Goal: Task Accomplishment & Management: Use online tool/utility

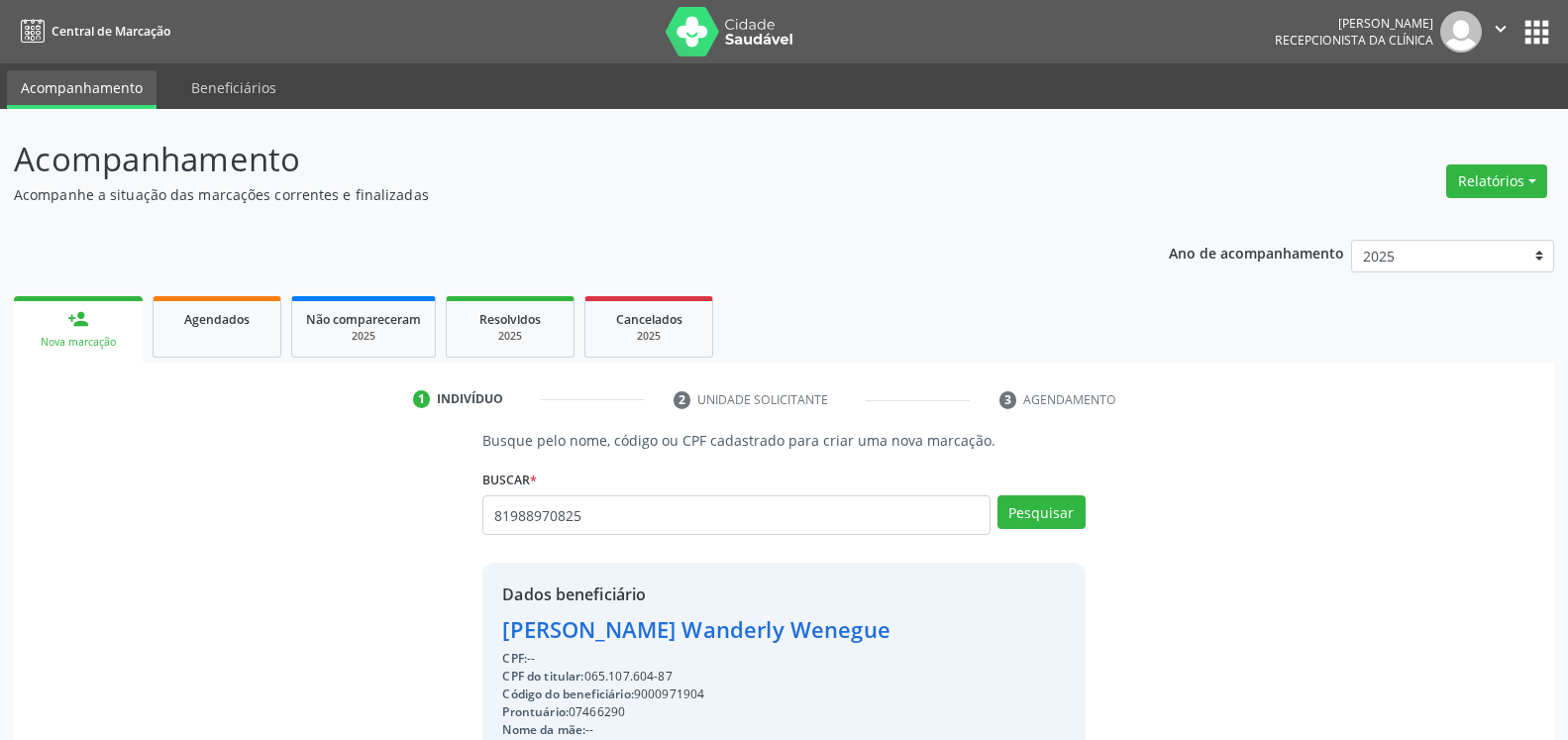
type input "81988970825"
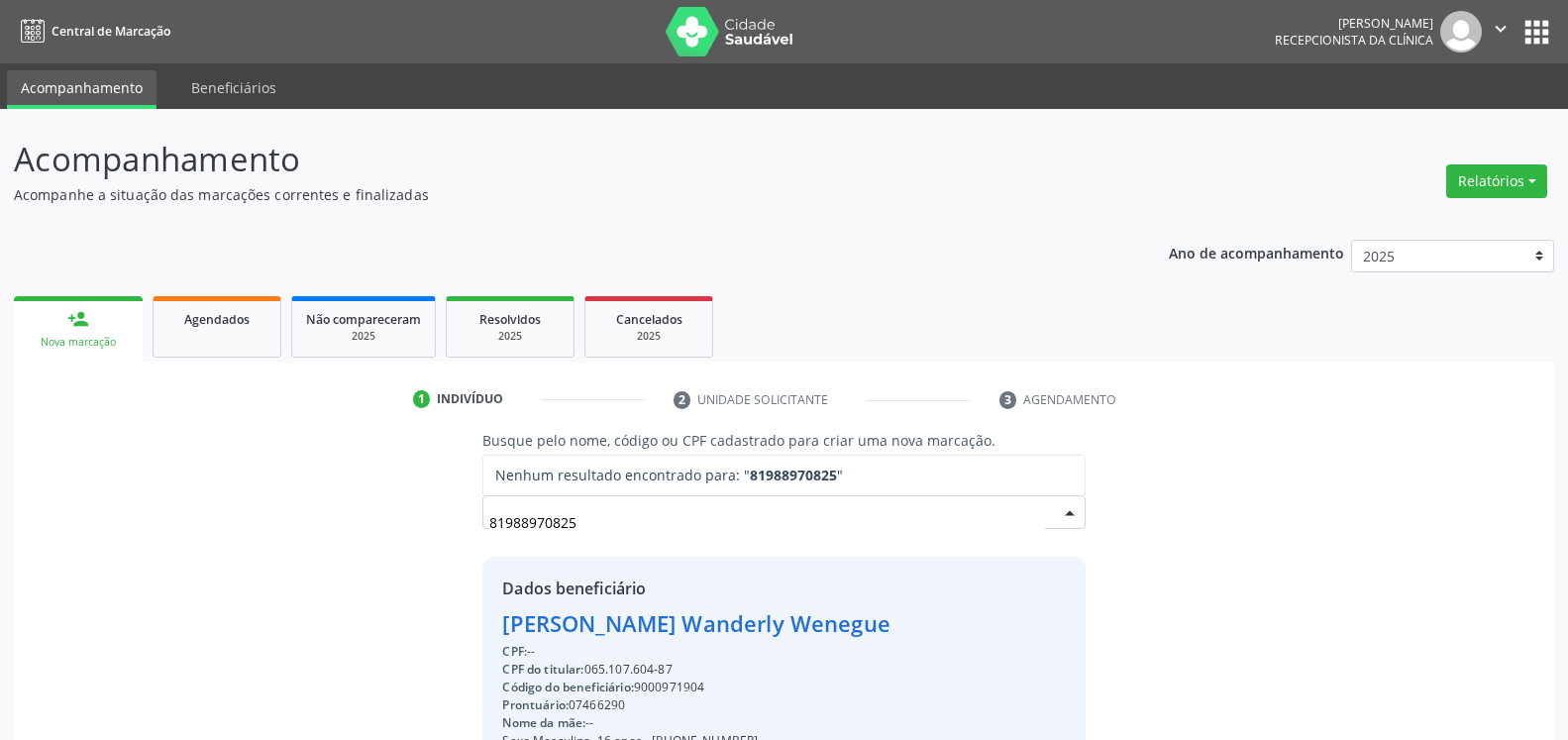
drag, startPoint x: 625, startPoint y: 522, endPoint x: 186, endPoint y: 536, distance: 439.2
click at [490, 536] on input "81988970825" at bounding box center [767, 522] width 555 height 40
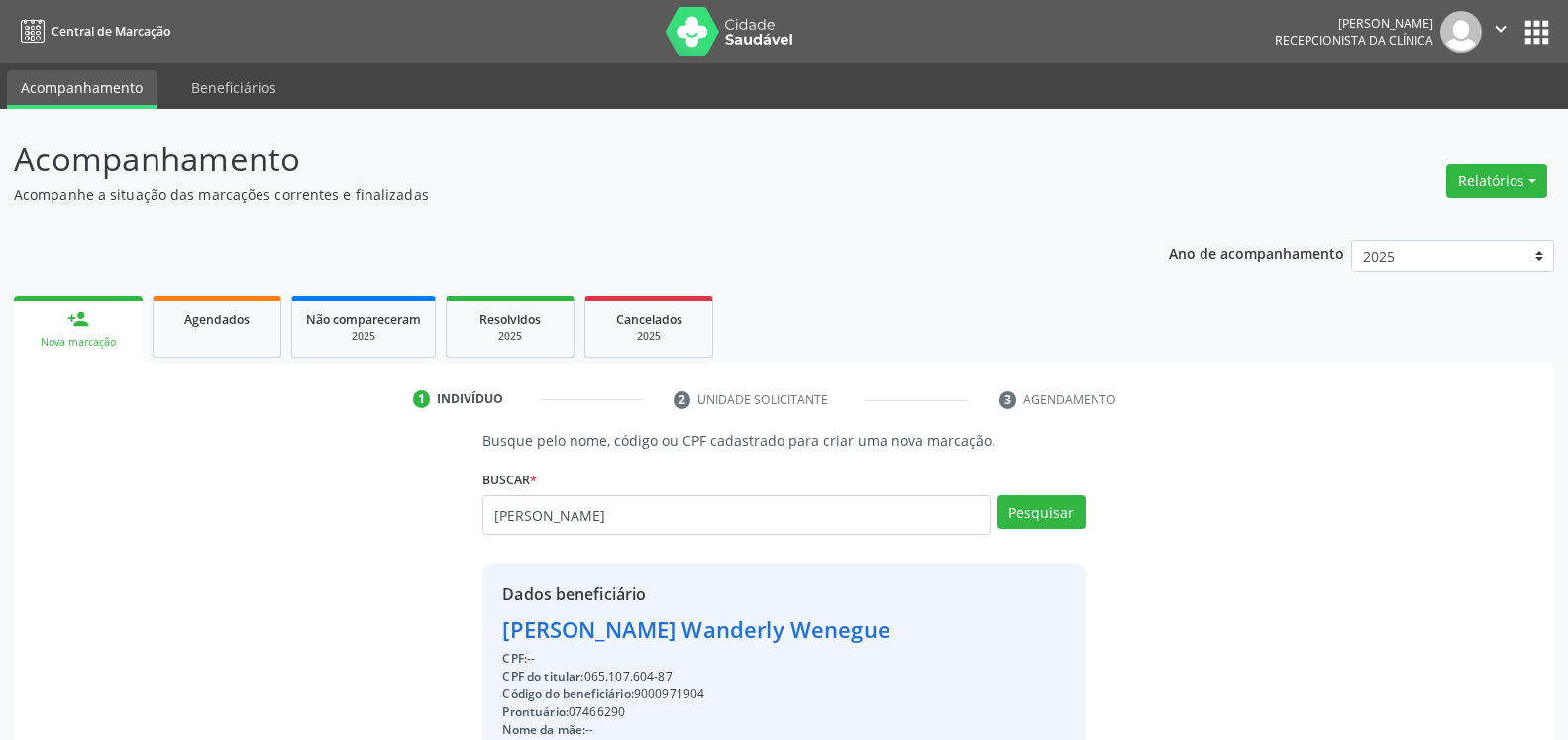
type input "[PERSON_NAME]"
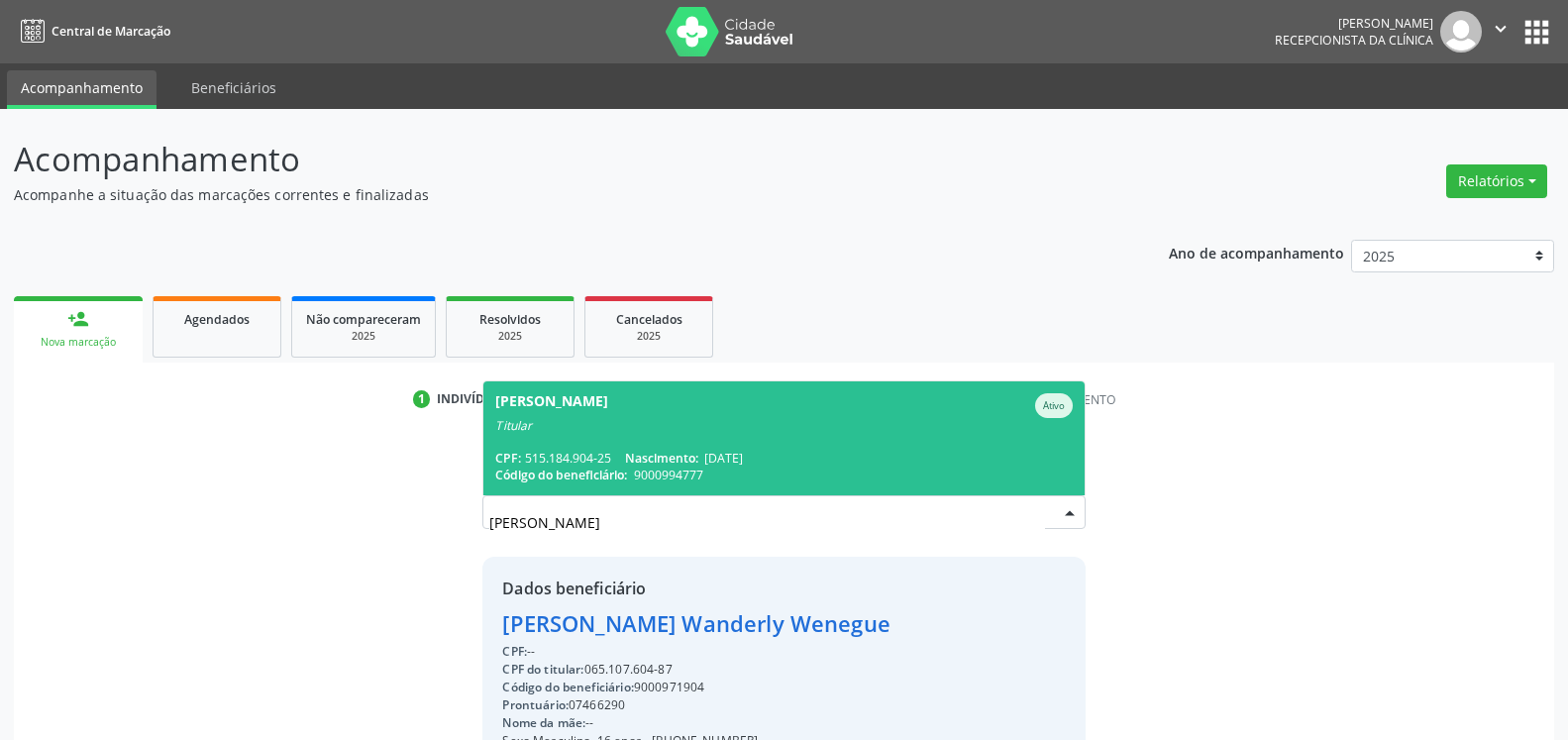
drag, startPoint x: 653, startPoint y: 446, endPoint x: 677, endPoint y: 475, distance: 37.6
click at [656, 446] on span "[PERSON_NAME] Ativo Titular CPF: 515.184.904-25 Nascimento: [DATE] Código do be…" at bounding box center [784, 438] width 601 height 114
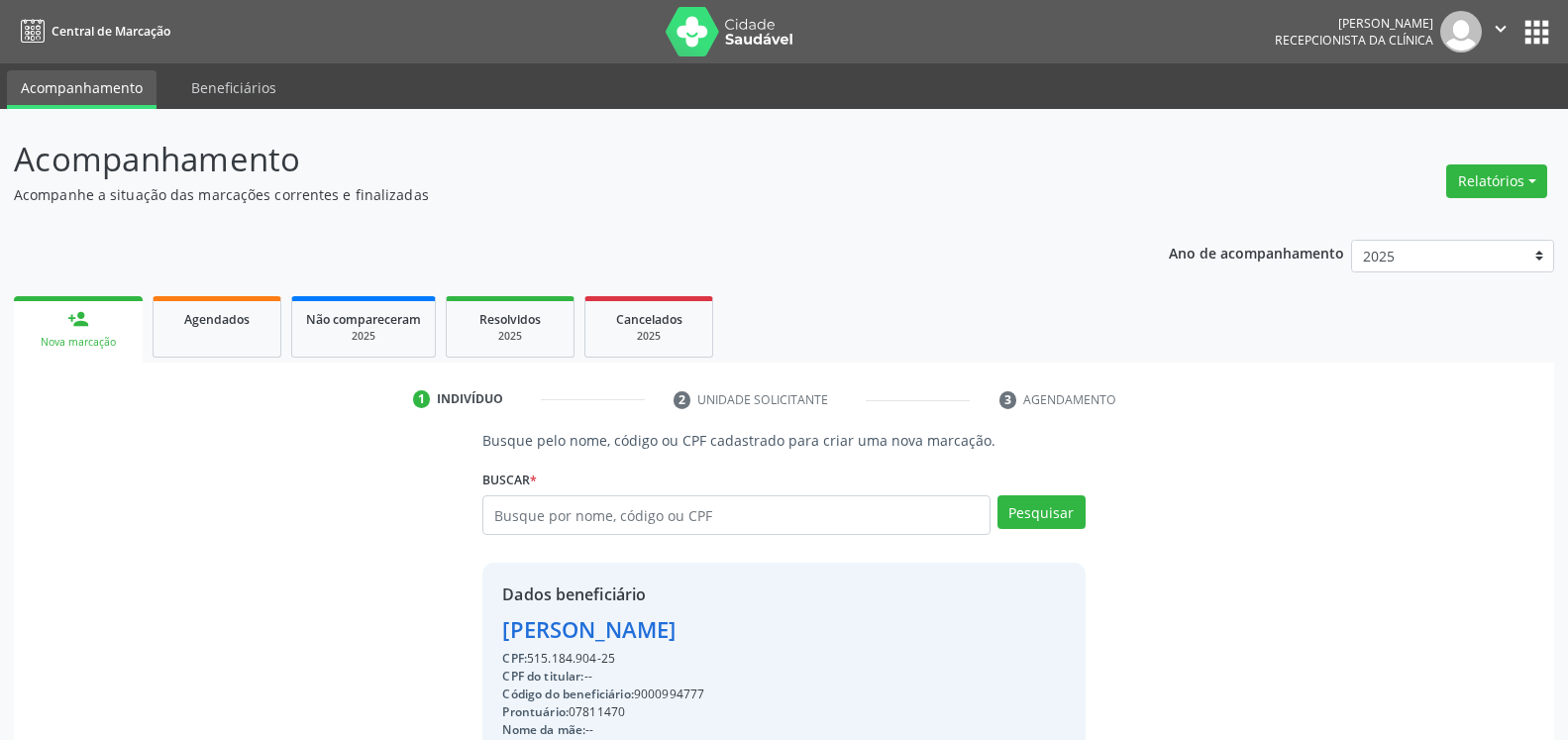
drag, startPoint x: 499, startPoint y: 632, endPoint x: 749, endPoint y: 640, distance: 250.1
click at [749, 640] on div "Dados beneficiário [PERSON_NAME] CPF: 515.184.904-25 CPF do titular: -- Código …" at bounding box center [784, 753] width 603 height 380
copy div "[PERSON_NAME]"
click at [669, 331] on div "2025" at bounding box center [649, 336] width 99 height 15
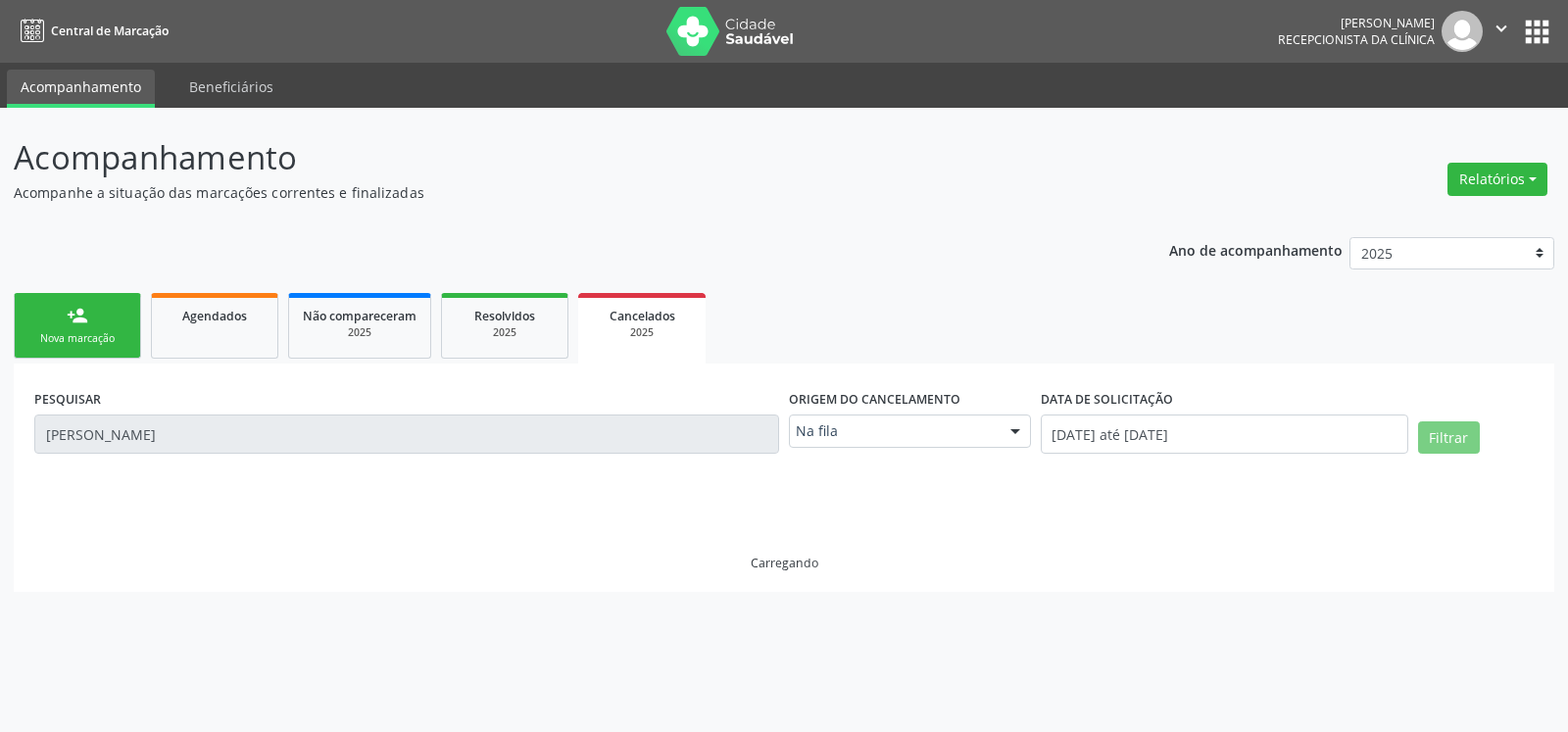
click at [34, 419] on input "[PERSON_NAME]" at bounding box center [407, 434] width 745 height 39
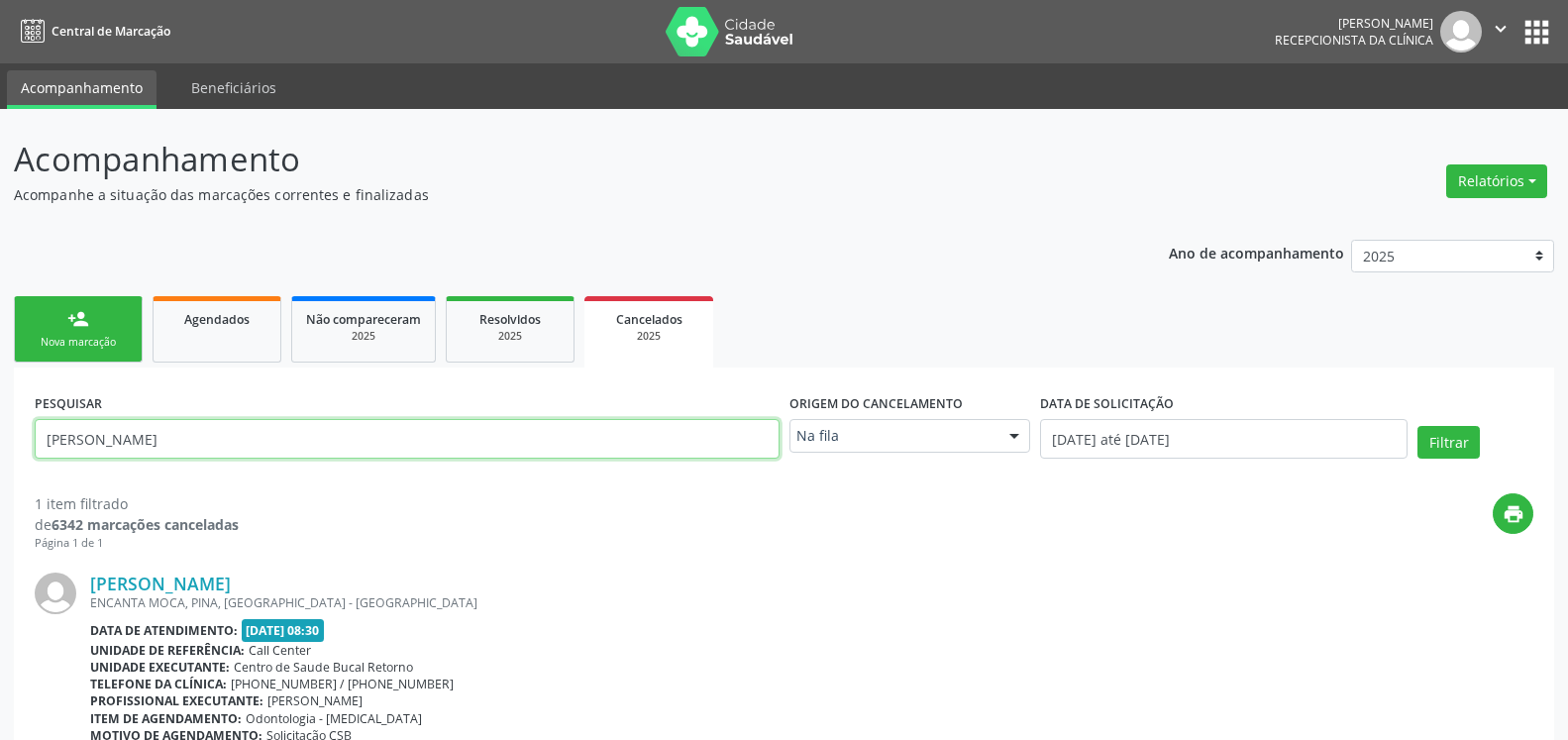
drag, startPoint x: 240, startPoint y: 435, endPoint x: 0, endPoint y: 451, distance: 240.5
click at [35, 451] on input "[PERSON_NAME]" at bounding box center [407, 439] width 745 height 40
type input "[PERSON_NAME]"
click at [1025, 446] on div at bounding box center [1015, 437] width 30 height 34
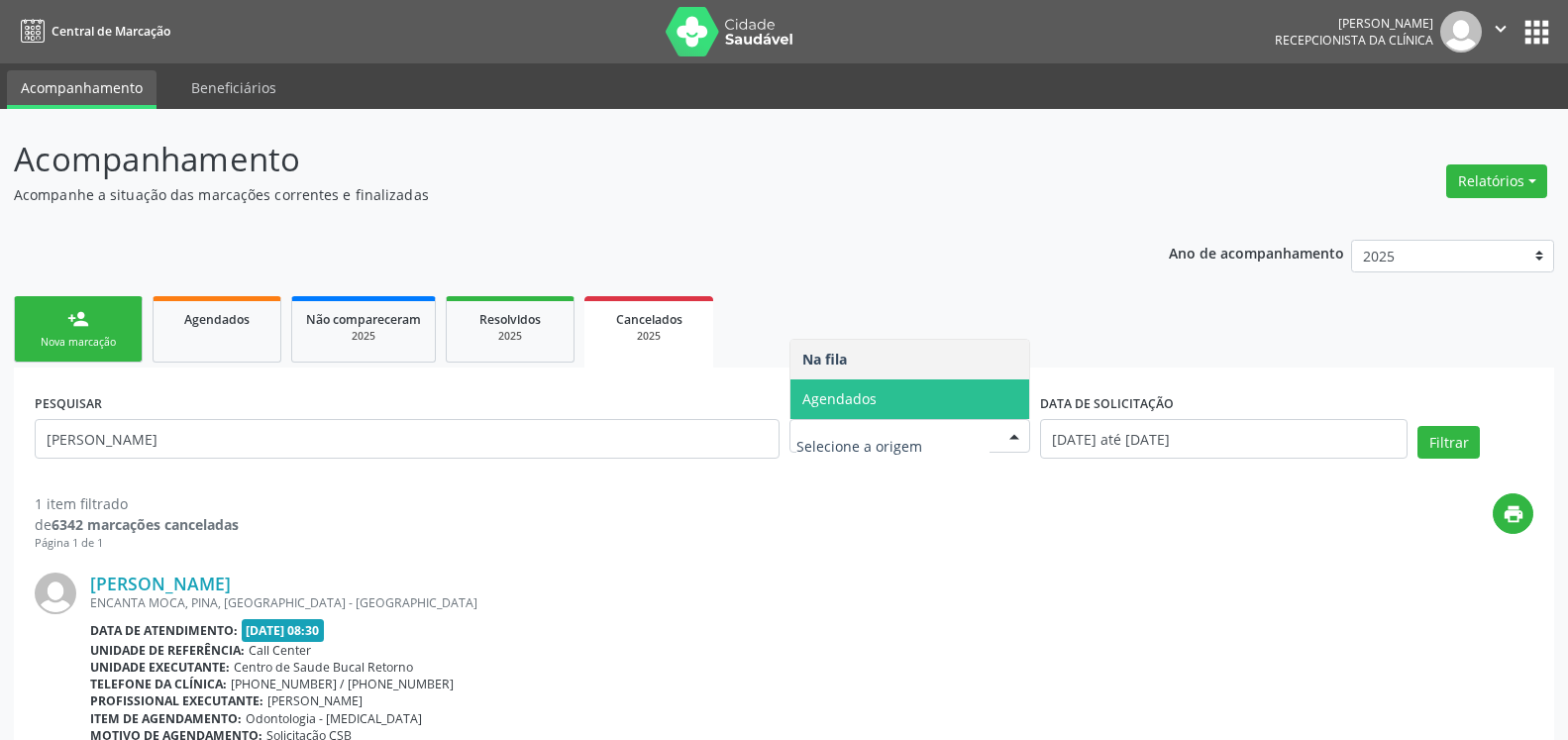
click at [924, 401] on span "Agendados" at bounding box center [910, 399] width 239 height 40
select select "8"
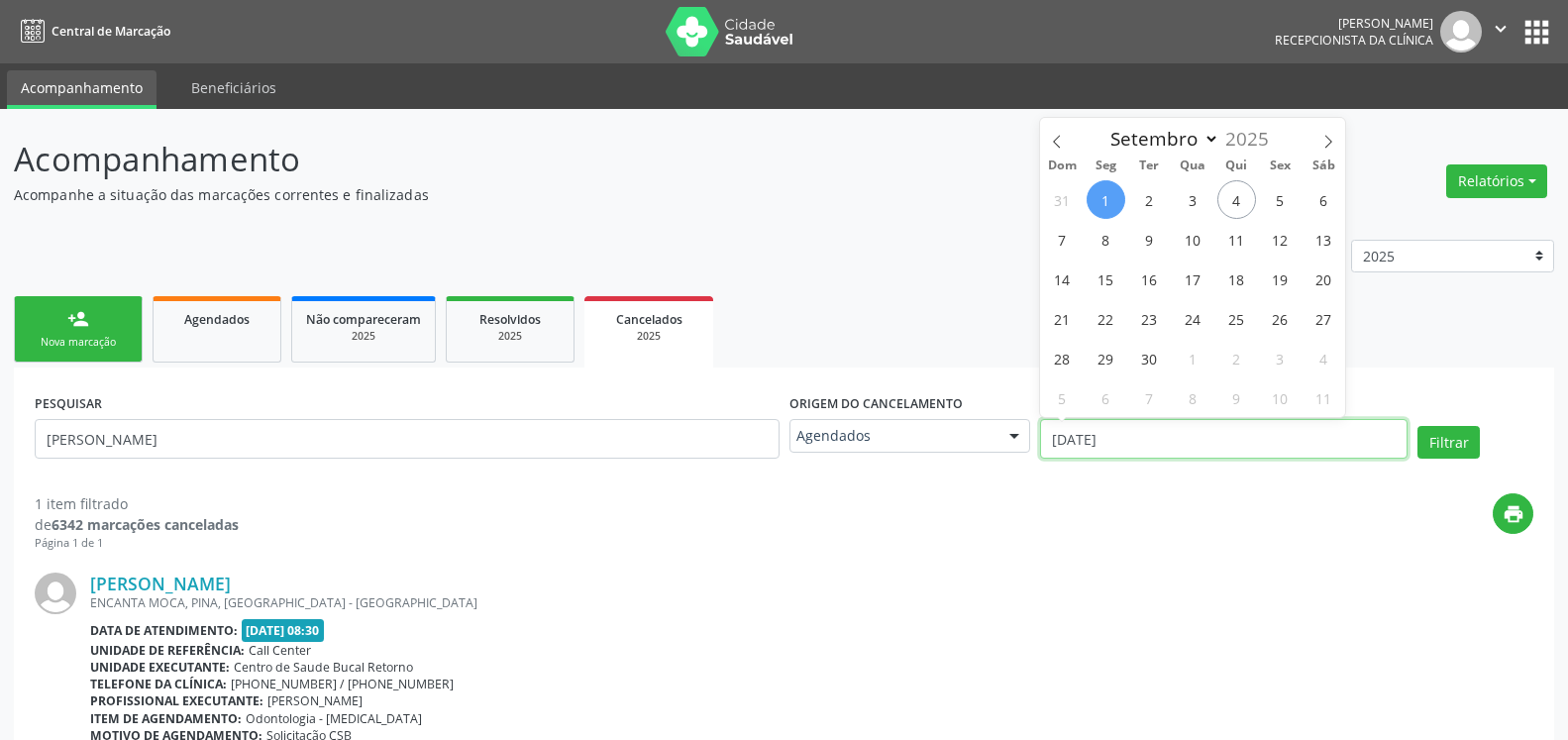
drag, startPoint x: 1274, startPoint y: 447, endPoint x: 938, endPoint y: 440, distance: 336.1
click at [1041, 440] on input "[DATE]" at bounding box center [1224, 439] width 367 height 40
select select "0"
click at [1453, 446] on button "Filtrar" at bounding box center [1449, 443] width 63 height 34
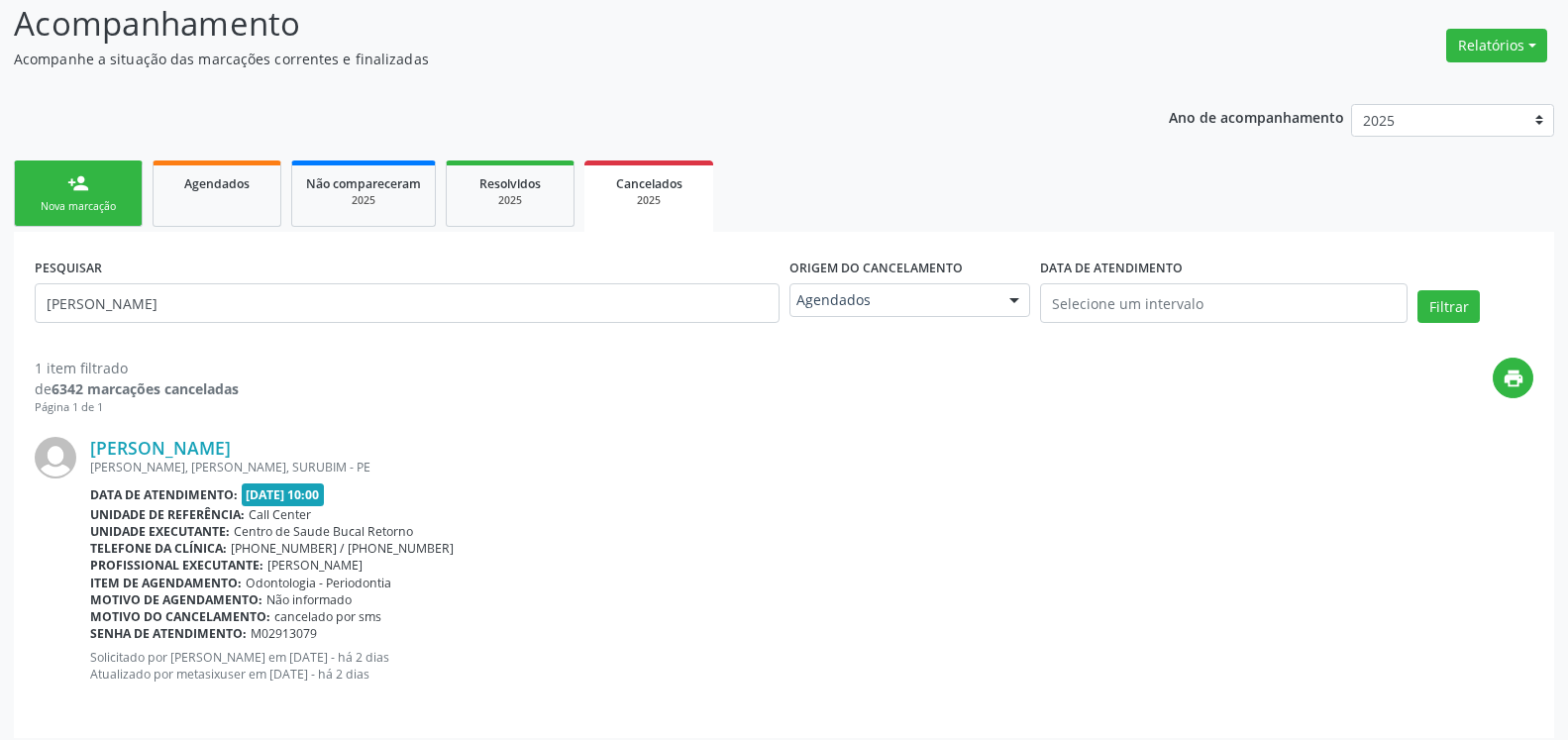
scroll to position [148, 0]
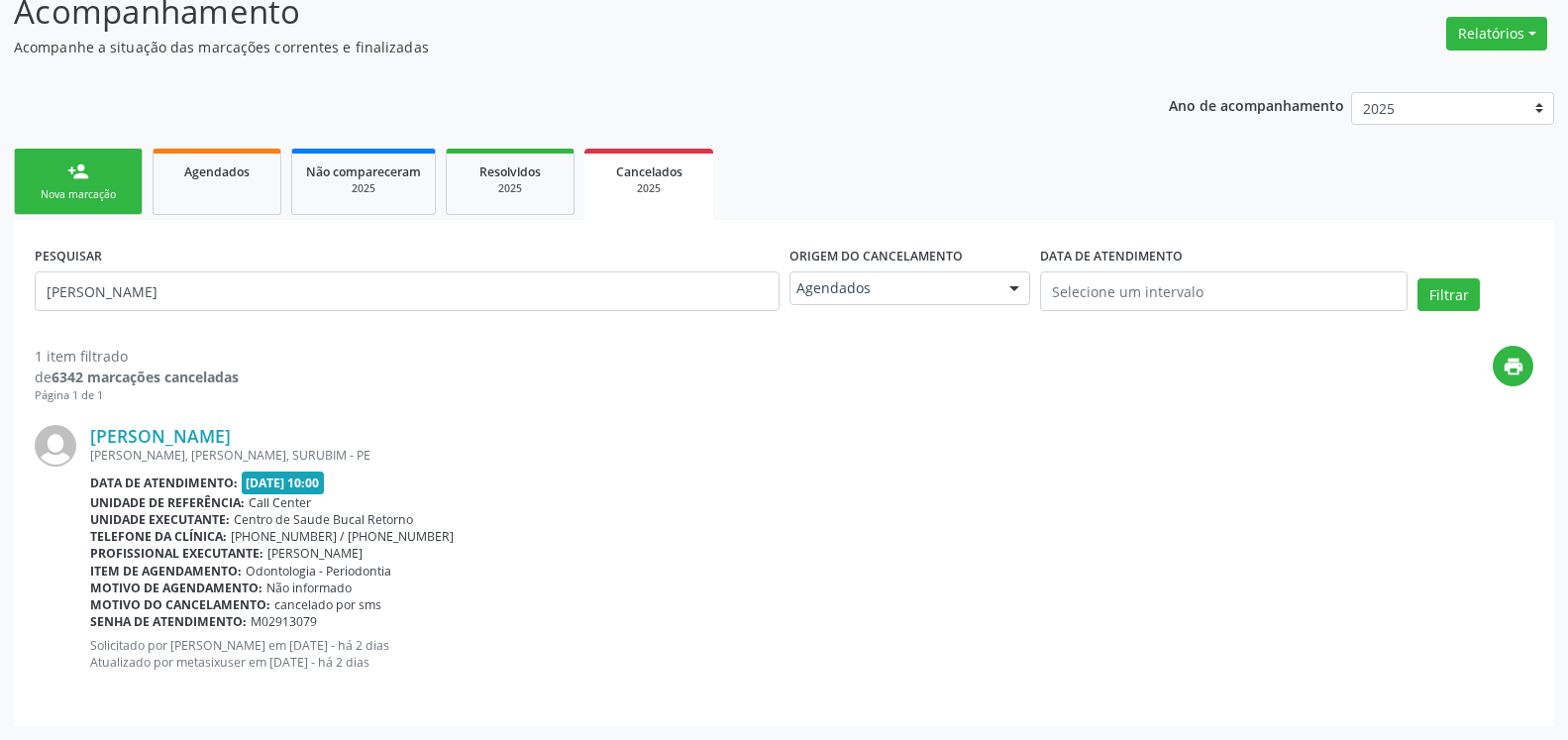
drag, startPoint x: 89, startPoint y: 440, endPoint x: 343, endPoint y: 439, distance: 254.0
click at [343, 439] on div "[PERSON_NAME] [PERSON_NAME], CHA DE MARINHEIRO, SURUBIM - PE Data de atendiment…" at bounding box center [784, 554] width 1498 height 301
copy div "[PERSON_NAME]"
click at [72, 179] on div "person_add" at bounding box center [78, 172] width 22 height 22
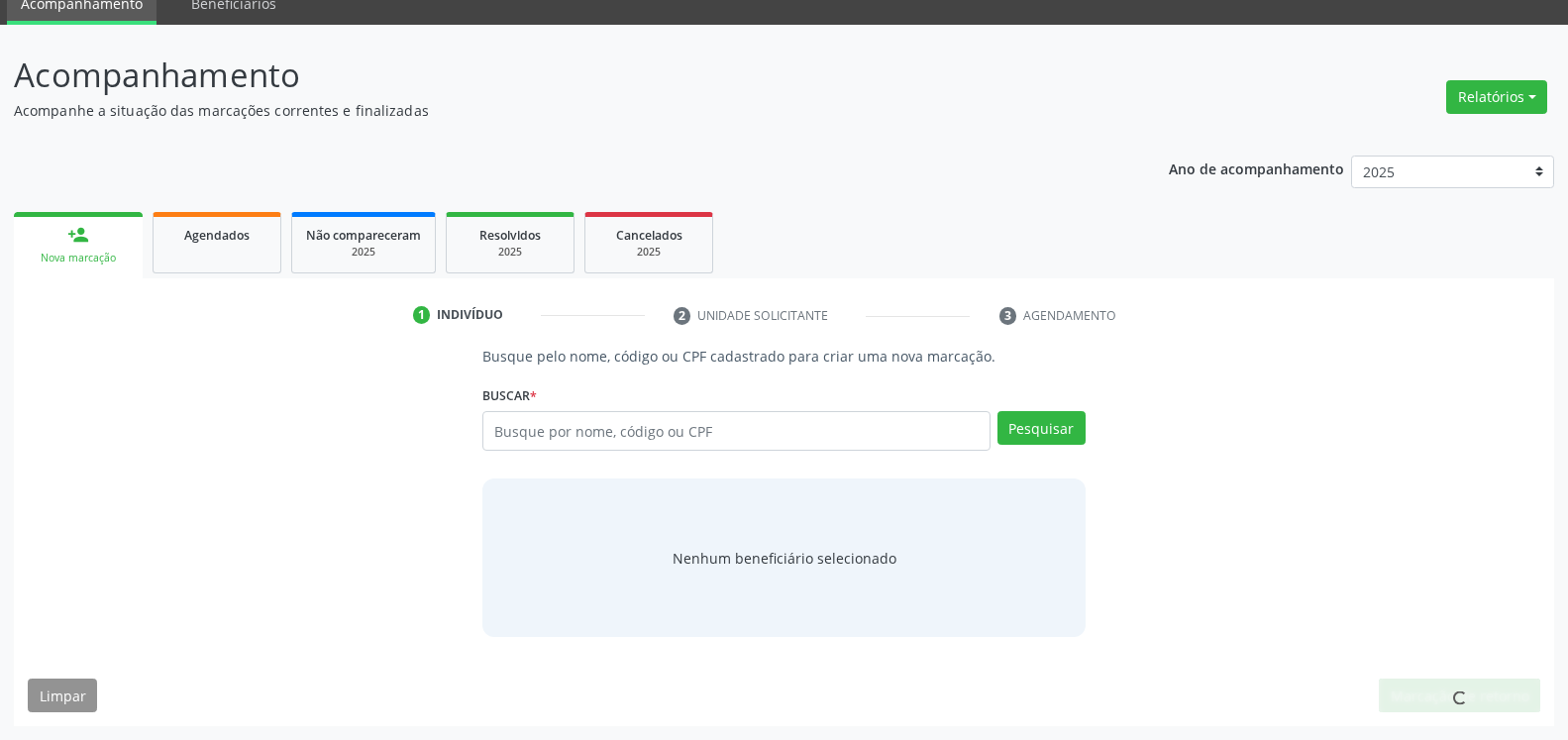
scroll to position [84, 0]
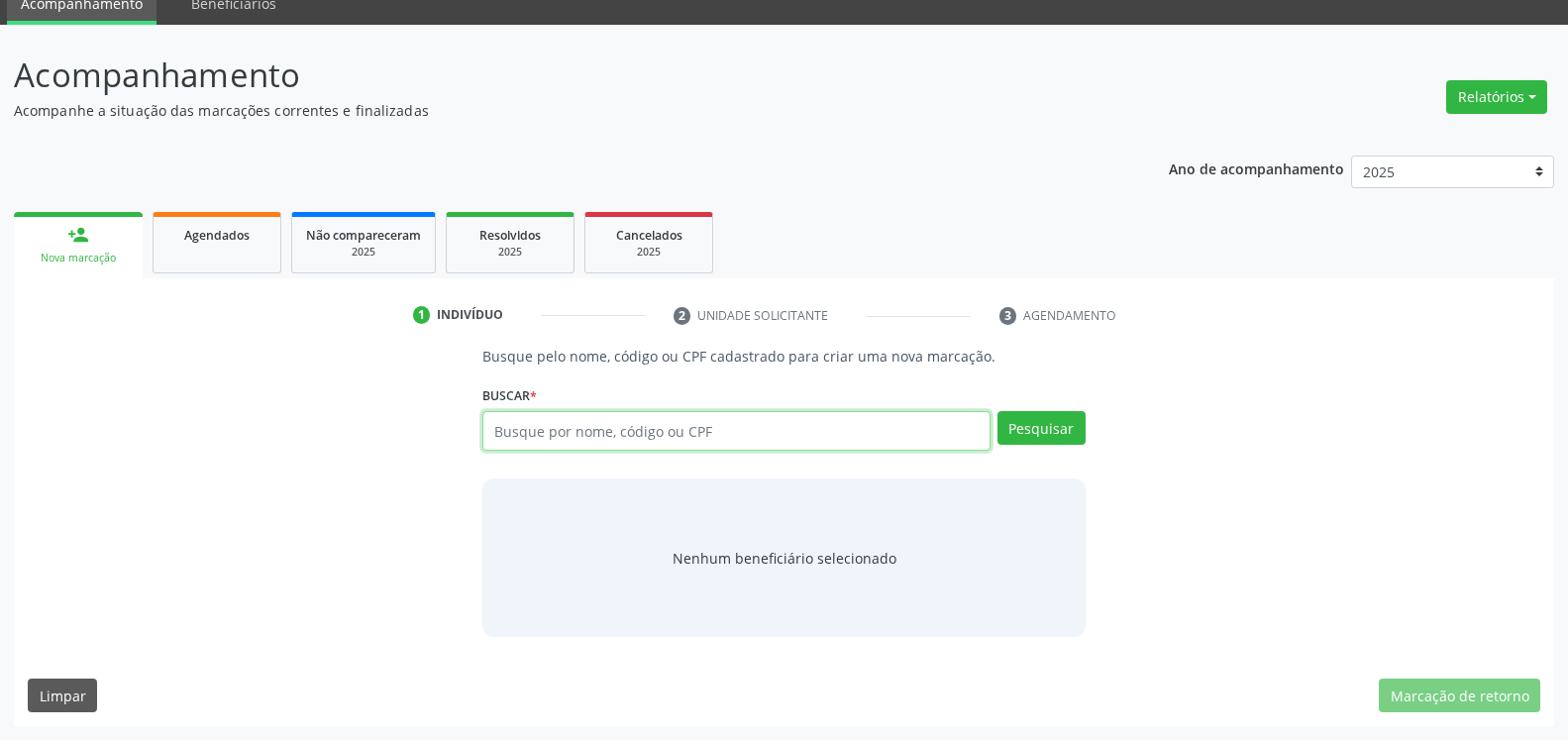
click at [665, 439] on input "text" at bounding box center [736, 431] width 507 height 40
type input "[PERSON_NAME]"
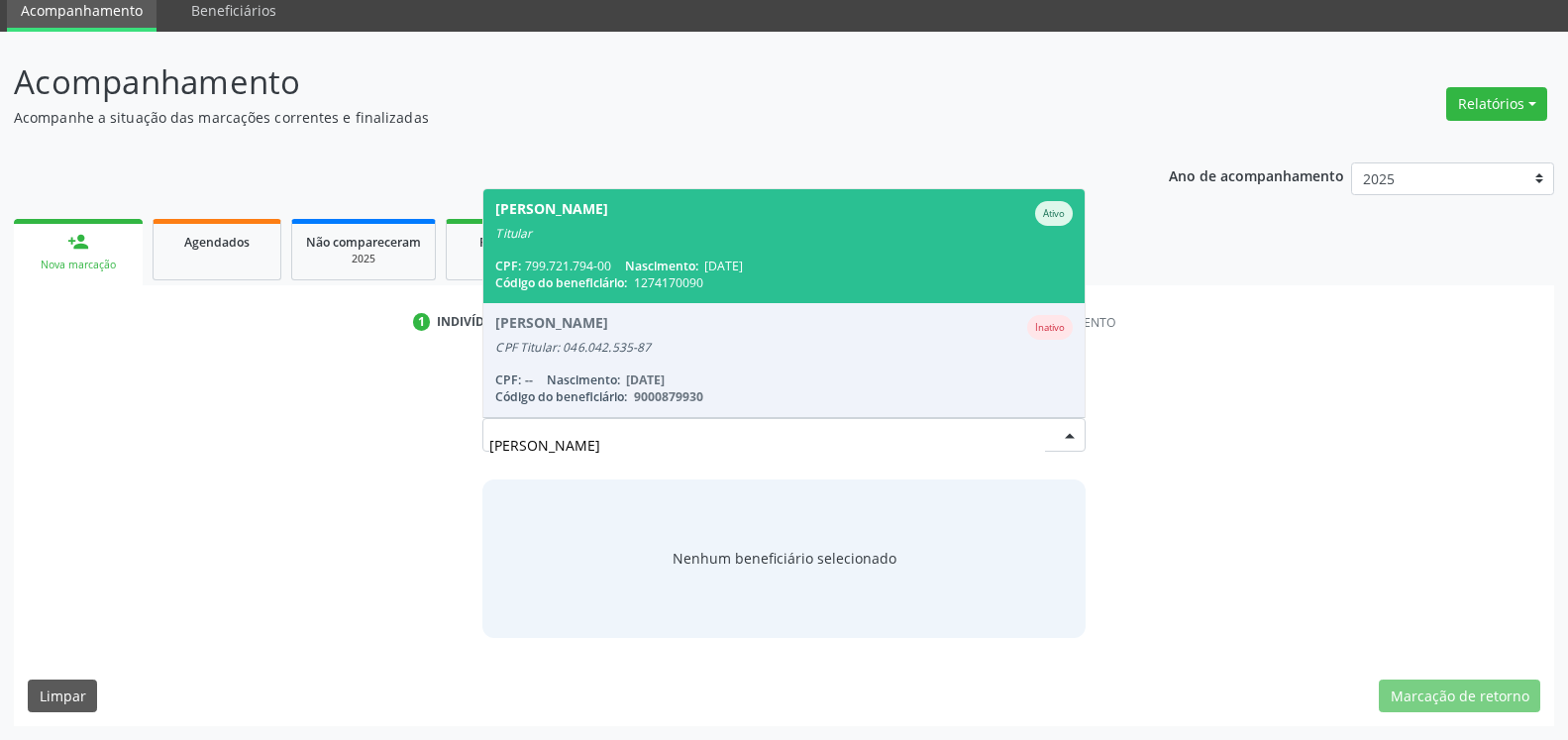
scroll to position [77, 0]
click at [696, 248] on span "[PERSON_NAME] Ativo Titular CPF: 799.721.794-00 Nascimento: [DATE] Código do be…" at bounding box center [784, 246] width 601 height 114
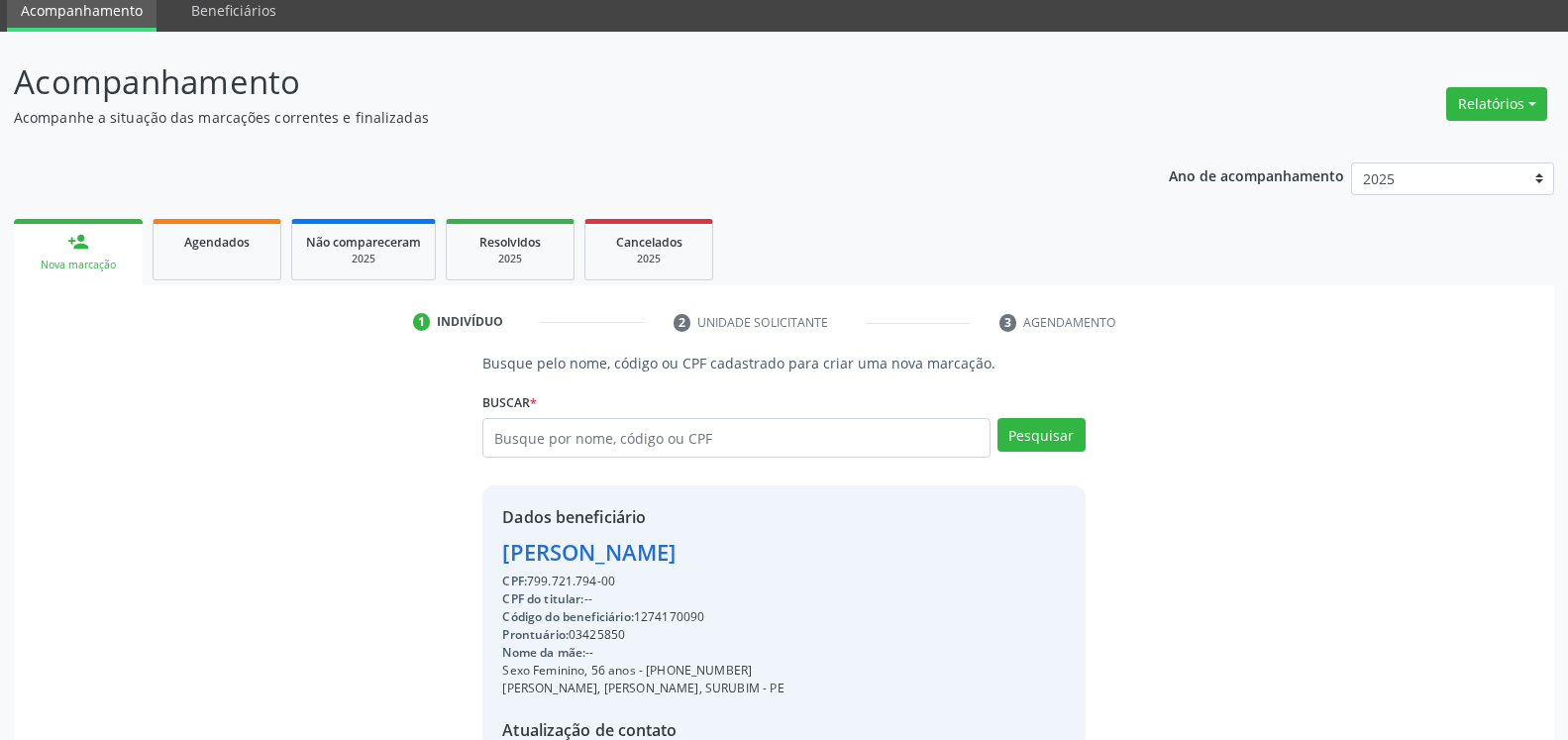
click at [941, 592] on div "Dados beneficiário [PERSON_NAME] CPF: 799.721.794-00 CPF do titular: -- Código …" at bounding box center [784, 675] width 603 height 380
drag, startPoint x: 941, startPoint y: 592, endPoint x: 900, endPoint y: 595, distance: 41.1
click at [940, 592] on div "Dados beneficiário [PERSON_NAME] CPF: 799.721.794-00 CPF do titular: -- Código …" at bounding box center [784, 675] width 603 height 380
drag, startPoint x: 558, startPoint y: 557, endPoint x: 827, endPoint y: 543, distance: 269.4
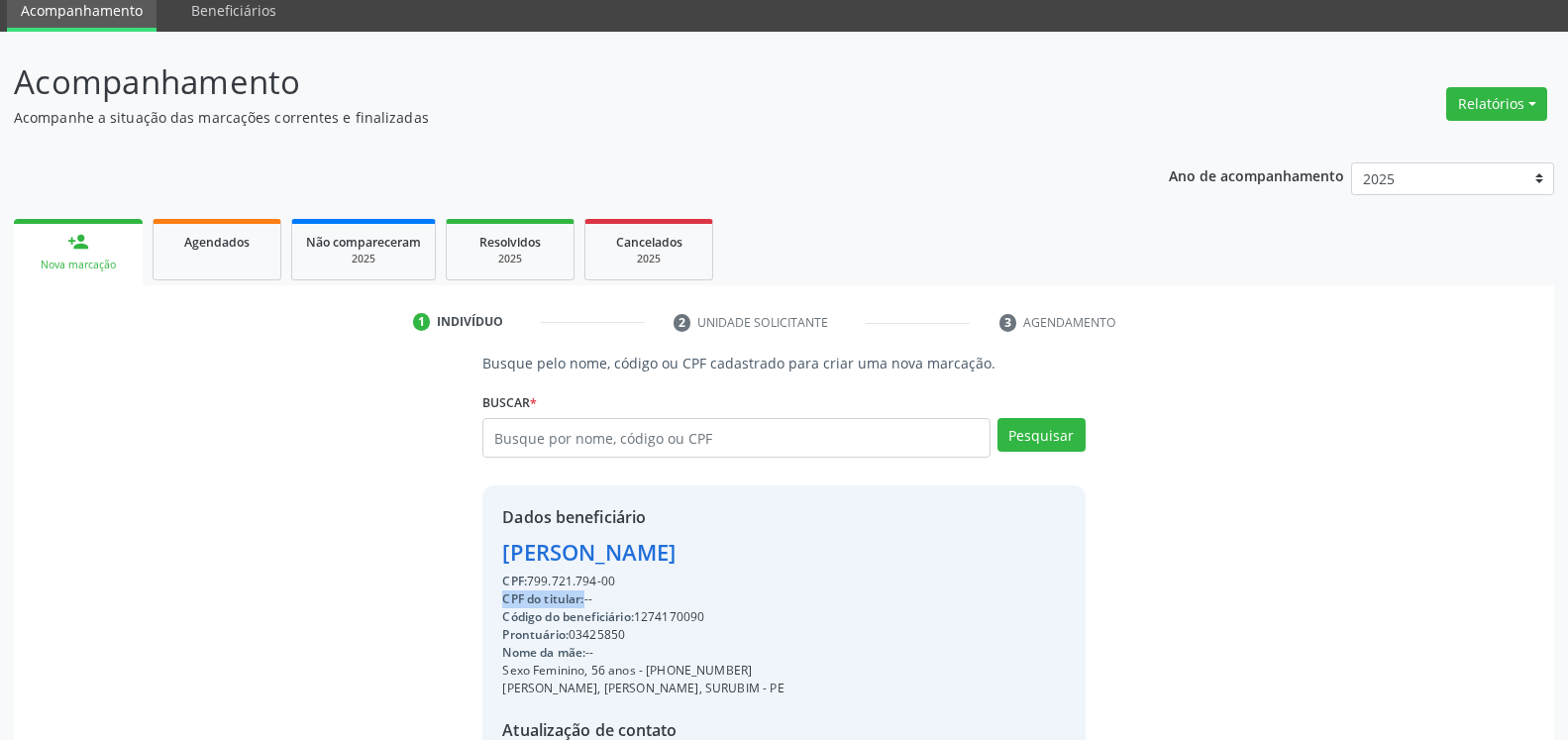
click at [827, 543] on div "Dados beneficiário [PERSON_NAME] CPF: 799.721.794-00 CPF do titular: -- Código …" at bounding box center [784, 675] width 603 height 380
copy div "[PERSON_NAME]"
click at [632, 250] on div "Cancelados" at bounding box center [649, 240] width 99 height 21
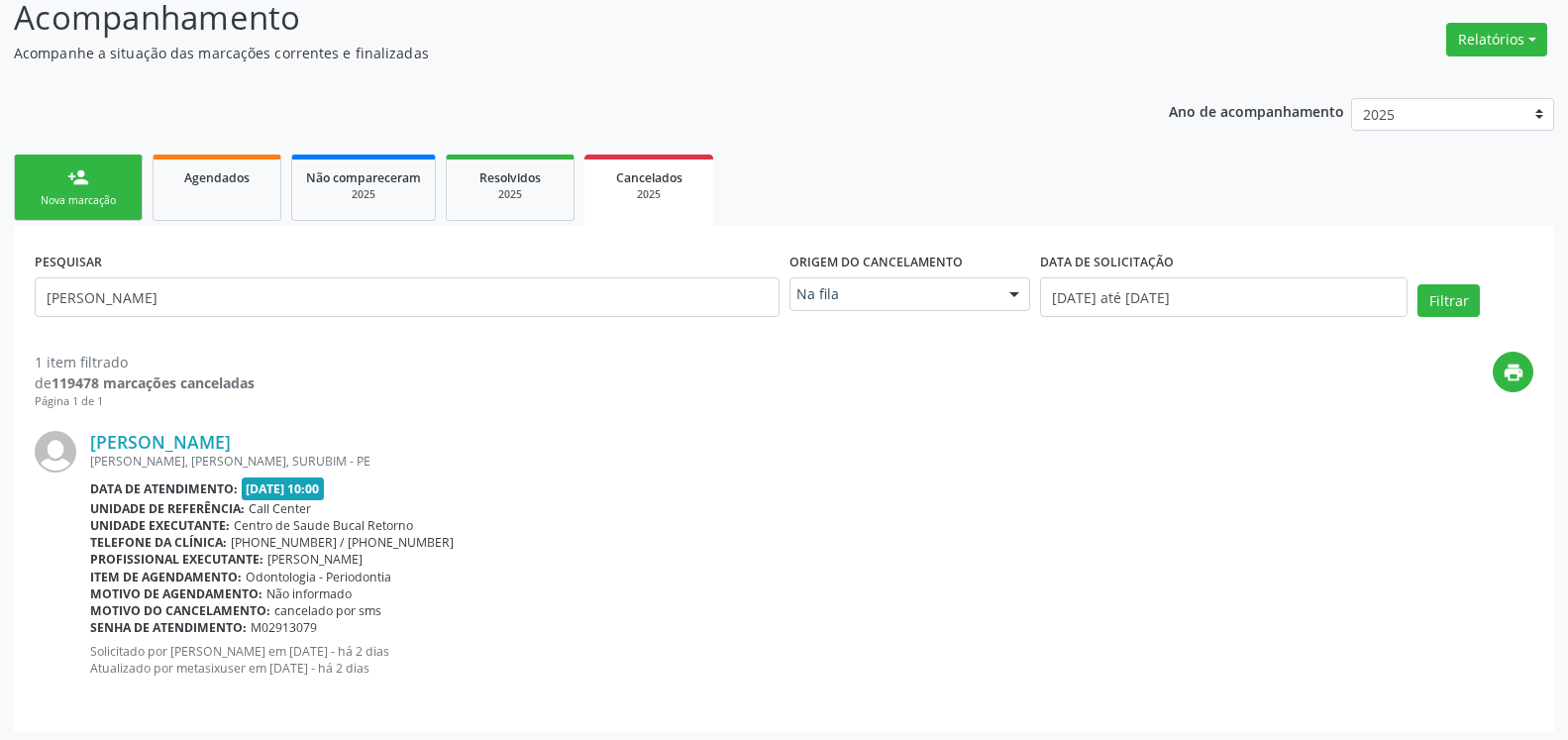
scroll to position [148, 0]
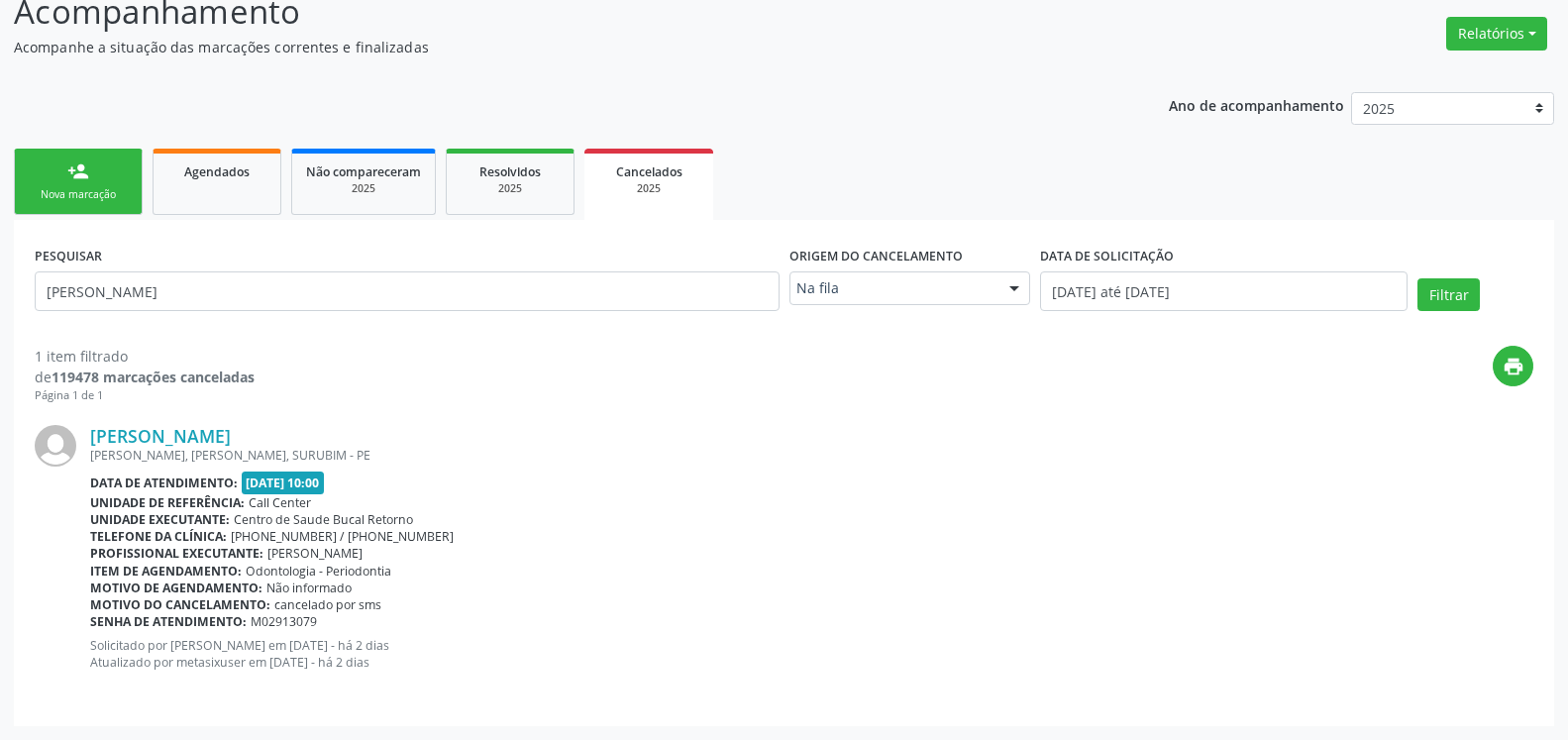
click at [105, 179] on link "person_add Nova marcação" at bounding box center [78, 182] width 129 height 67
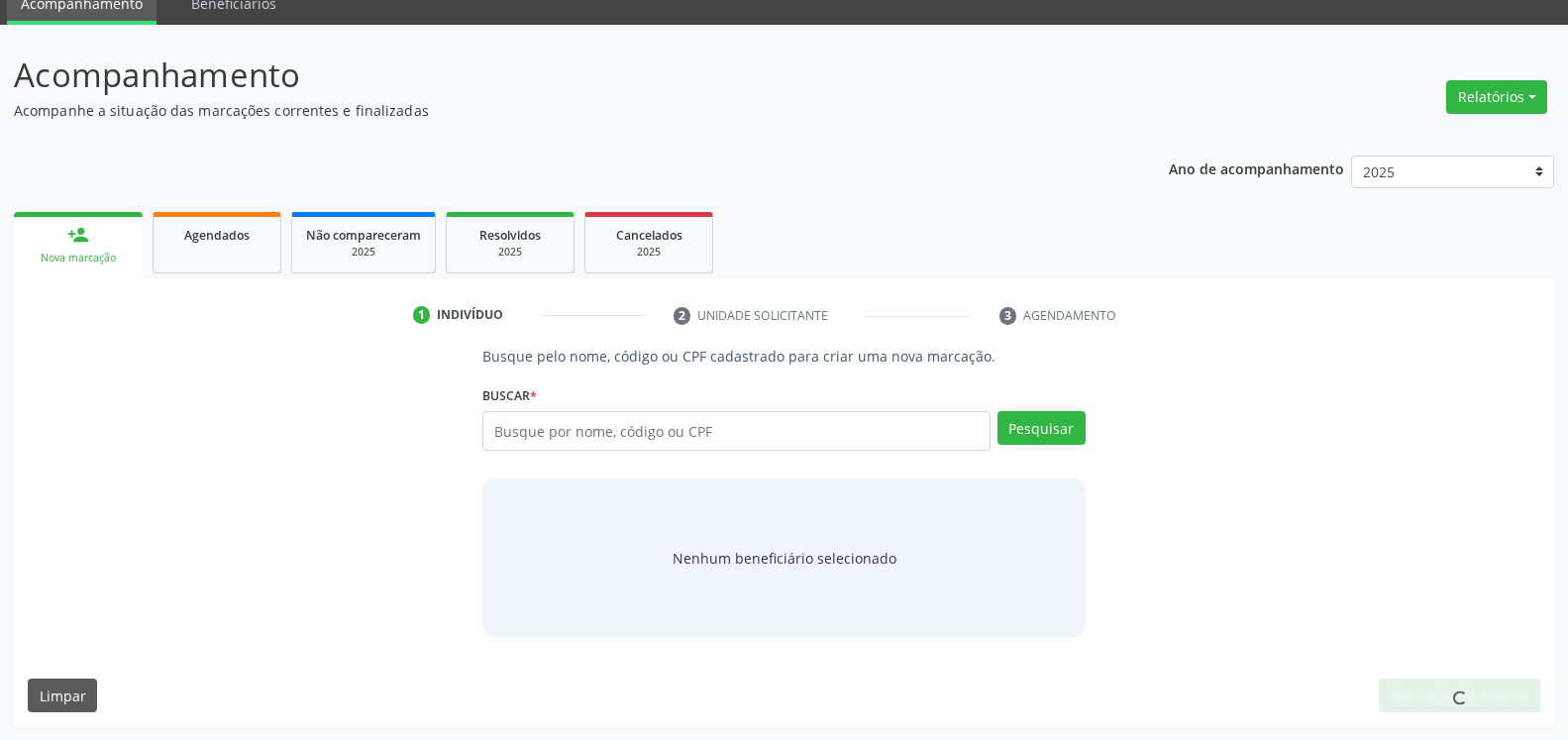
scroll to position [84, 0]
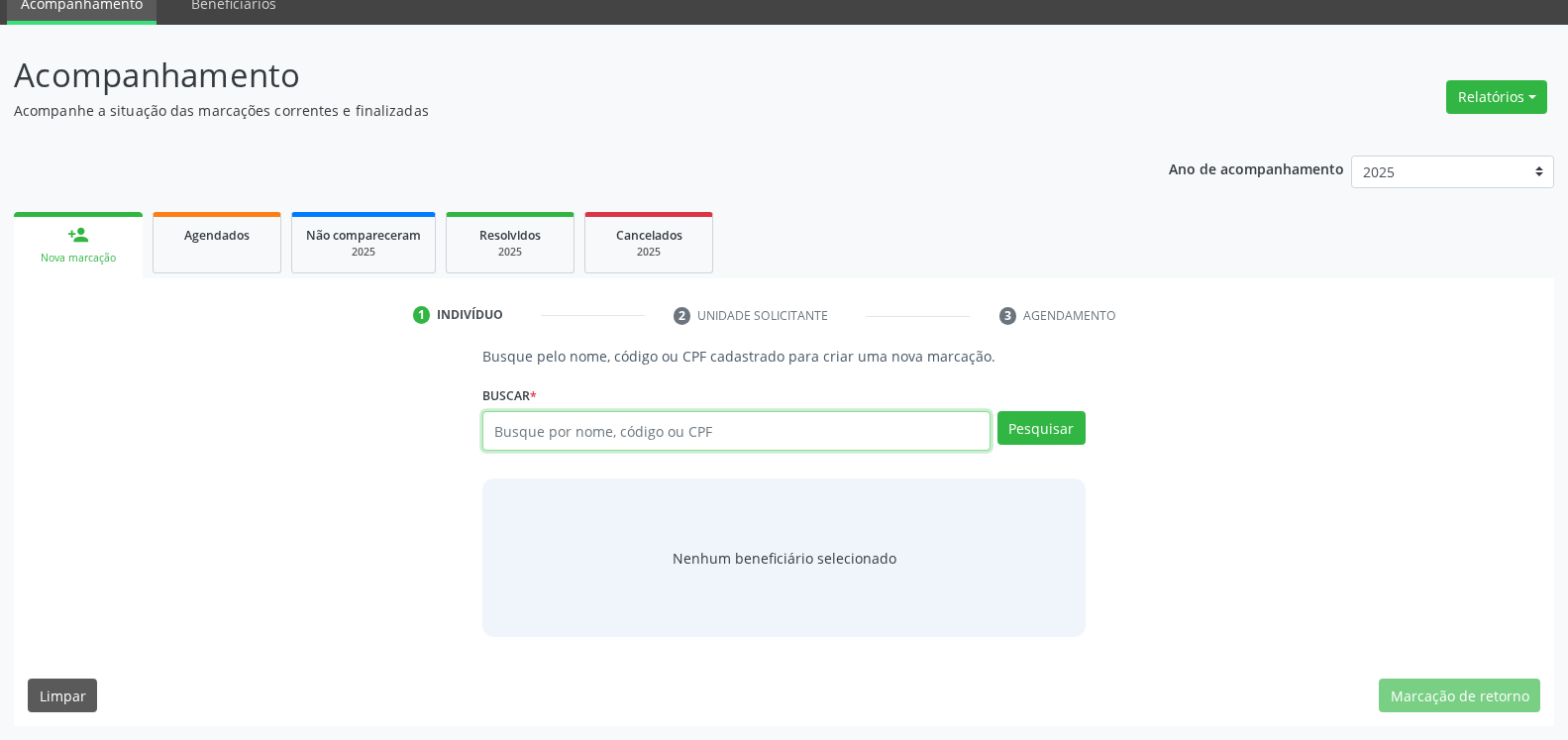
click at [590, 434] on input "text" at bounding box center [736, 431] width 507 height 40
type input "12875090453"
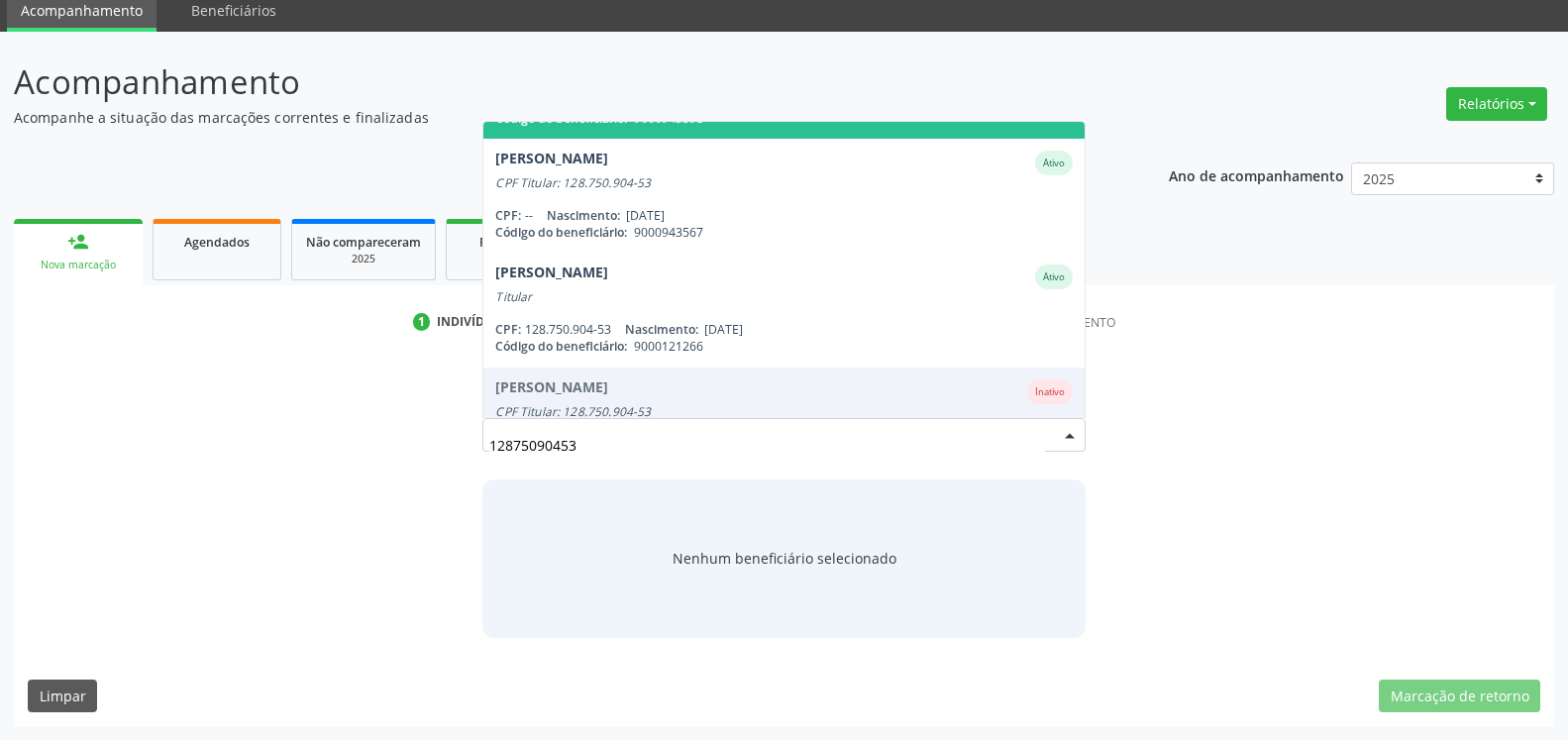
scroll to position [225, 0]
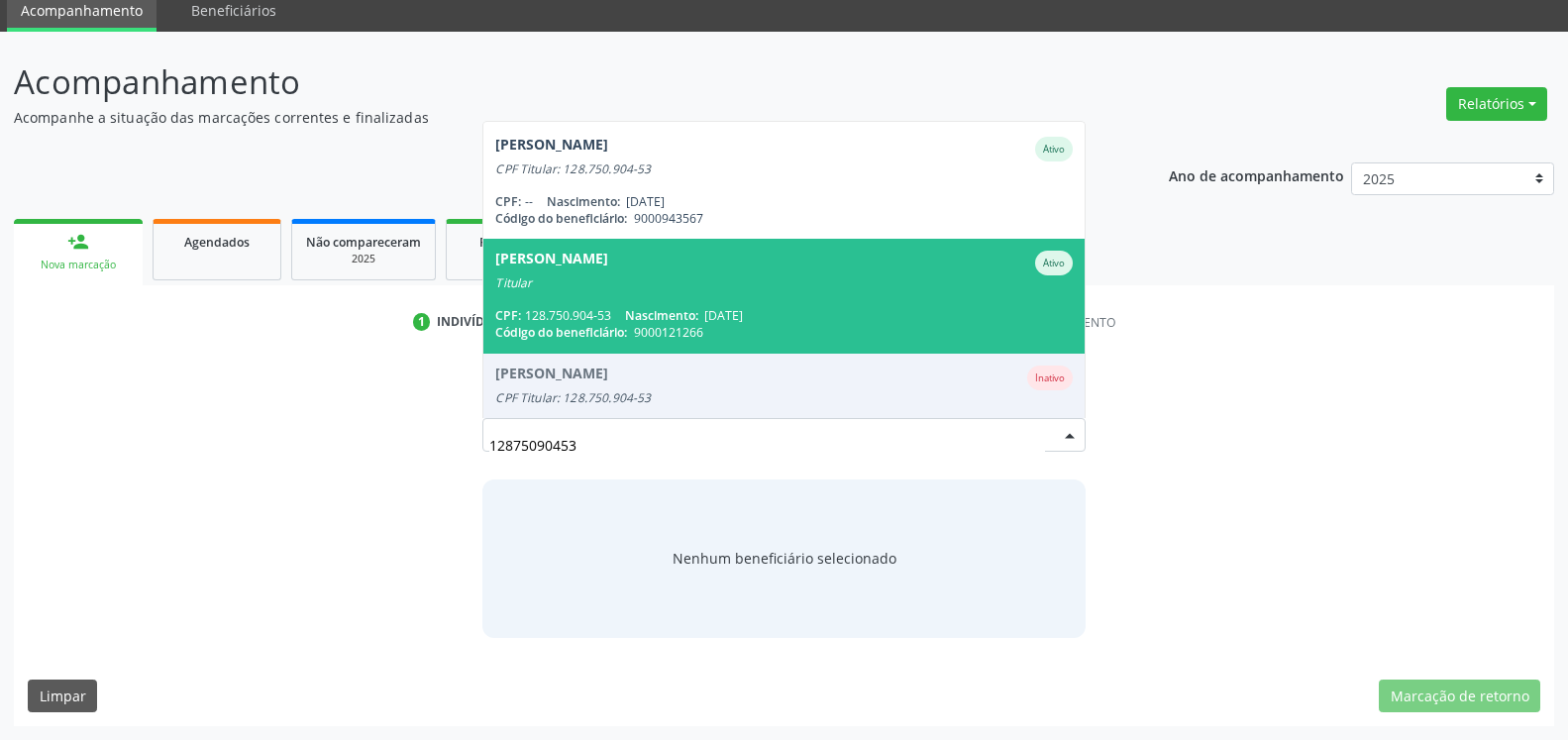
click at [609, 272] on div "[PERSON_NAME]" at bounding box center [552, 262] width 113 height 25
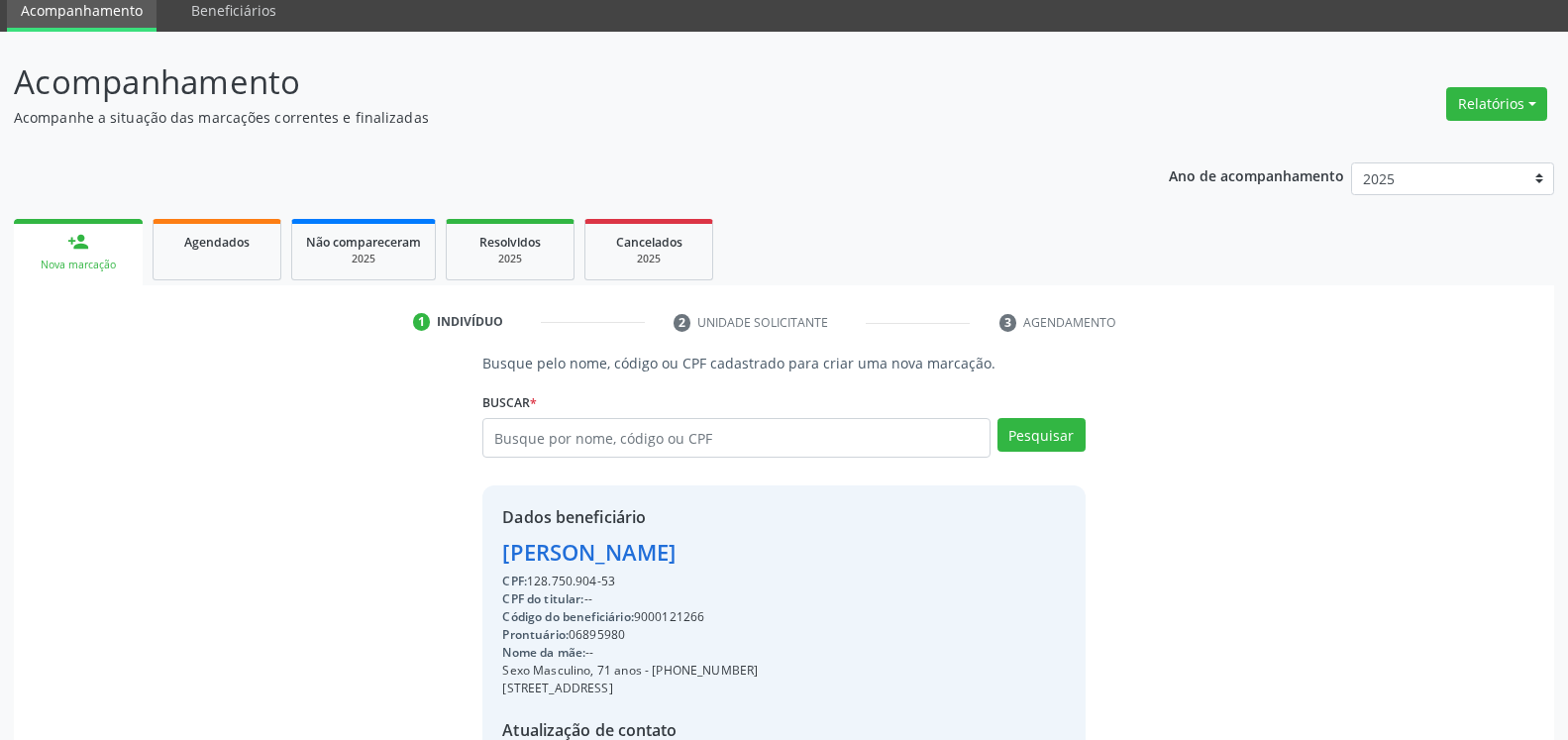
drag, startPoint x: 502, startPoint y: 557, endPoint x: 794, endPoint y: 559, distance: 292.0
click at [794, 559] on div "Dados beneficiário [PERSON_NAME] CPF: 128.750.904-53 CPF do titular: -- Código …" at bounding box center [784, 675] width 603 height 380
copy div "[PERSON_NAME]"
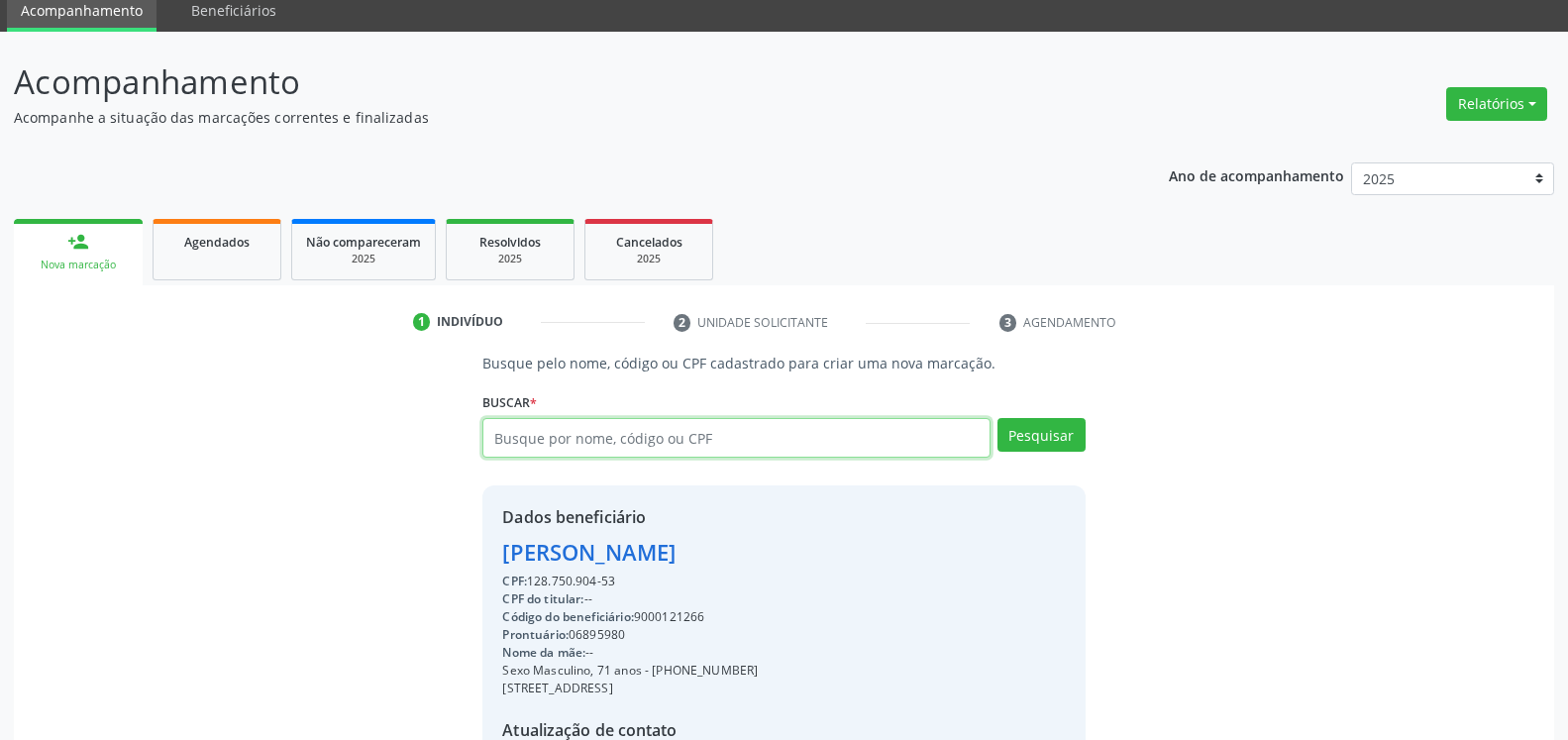
click at [594, 443] on input "text" at bounding box center [736, 438] width 507 height 40
type input "71187895423"
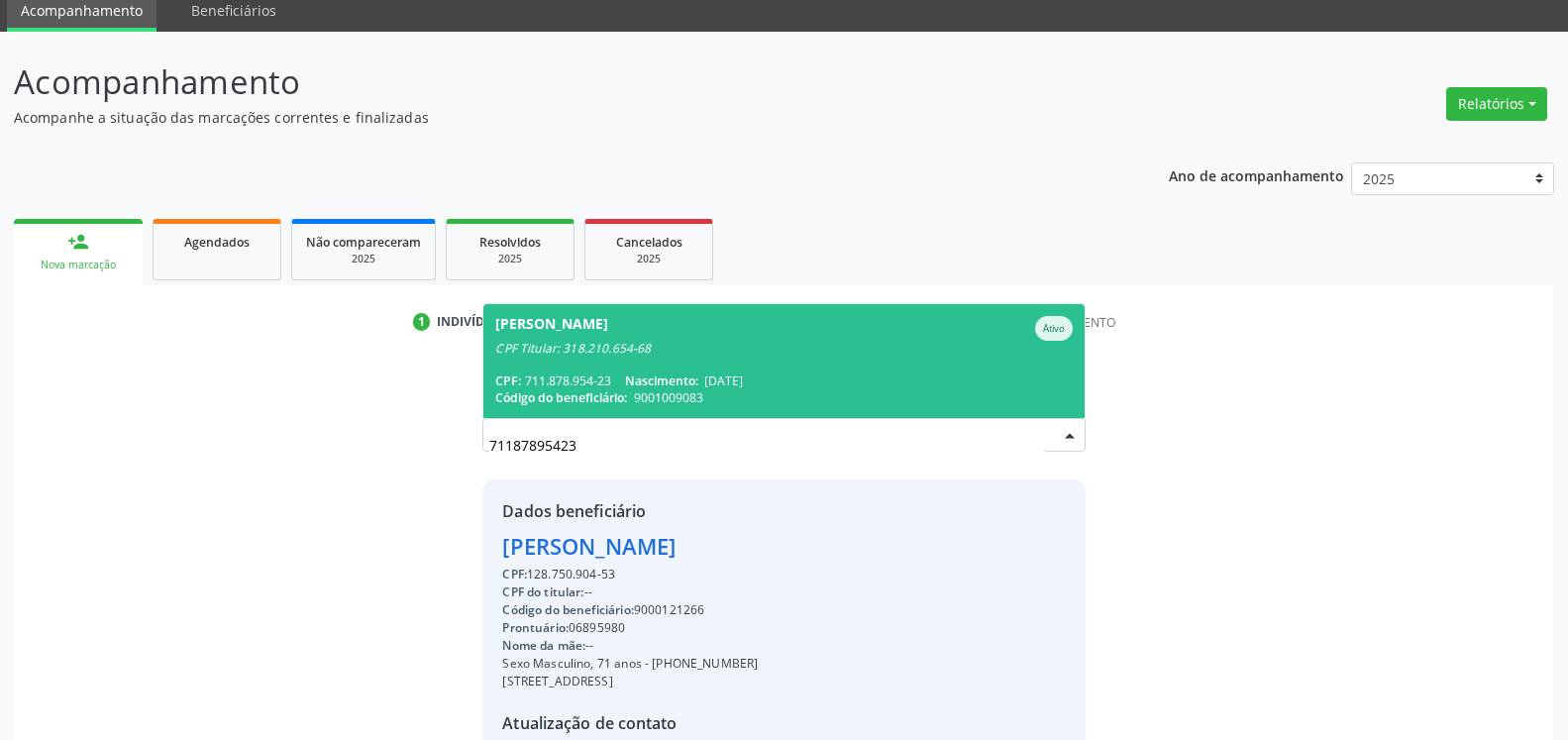
click at [618, 347] on div "CPF Titular: 318.210.654-68" at bounding box center [784, 349] width 577 height 16
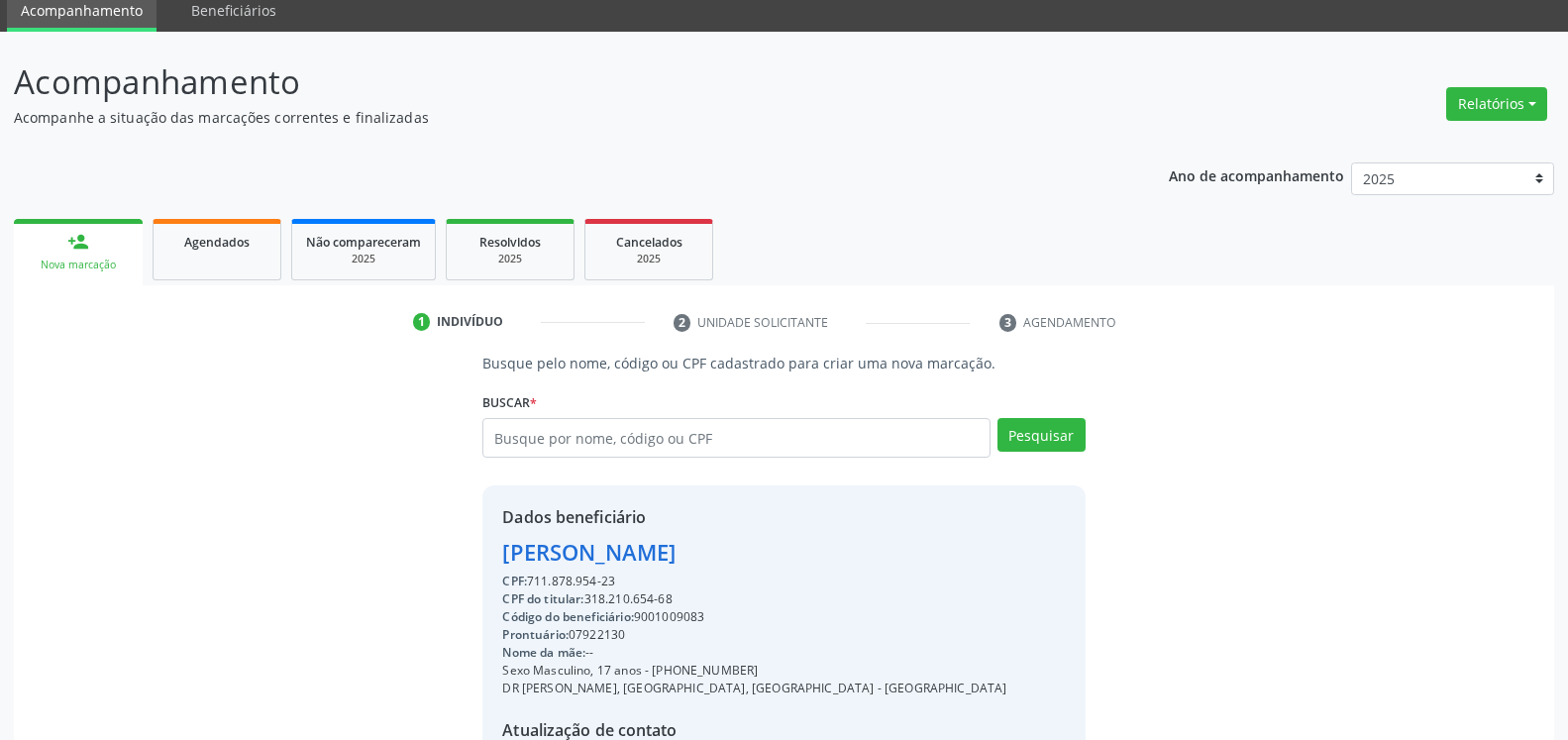
drag, startPoint x: 497, startPoint y: 557, endPoint x: 811, endPoint y: 559, distance: 314.0
click at [811, 559] on div "Dados beneficiário [PERSON_NAME] CPF: 711.878.954-23 CPF do titular: 318.210.65…" at bounding box center [784, 675] width 603 height 380
copy div "[PERSON_NAME]"
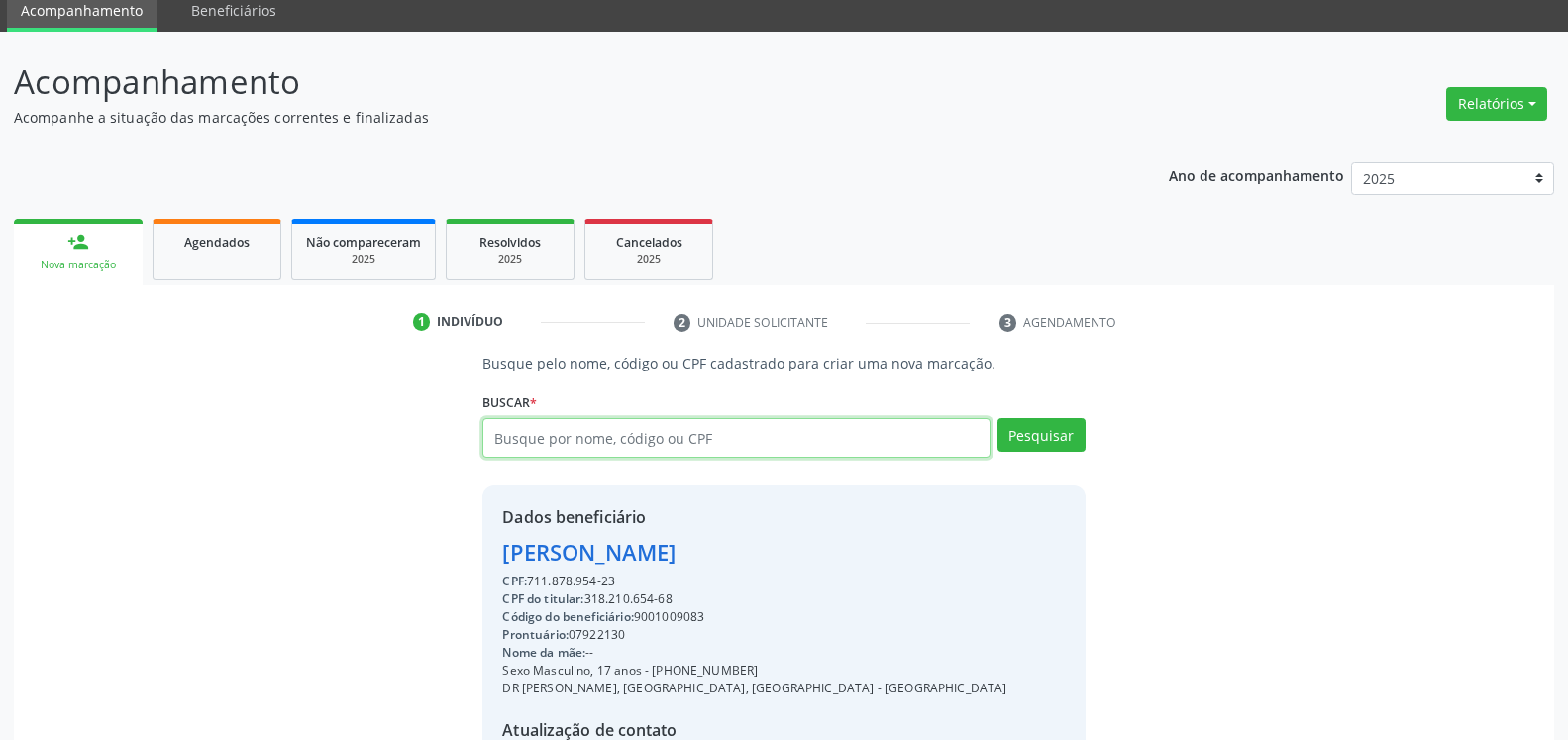
click at [715, 447] on input "text" at bounding box center [736, 438] width 507 height 40
type input "97383821491"
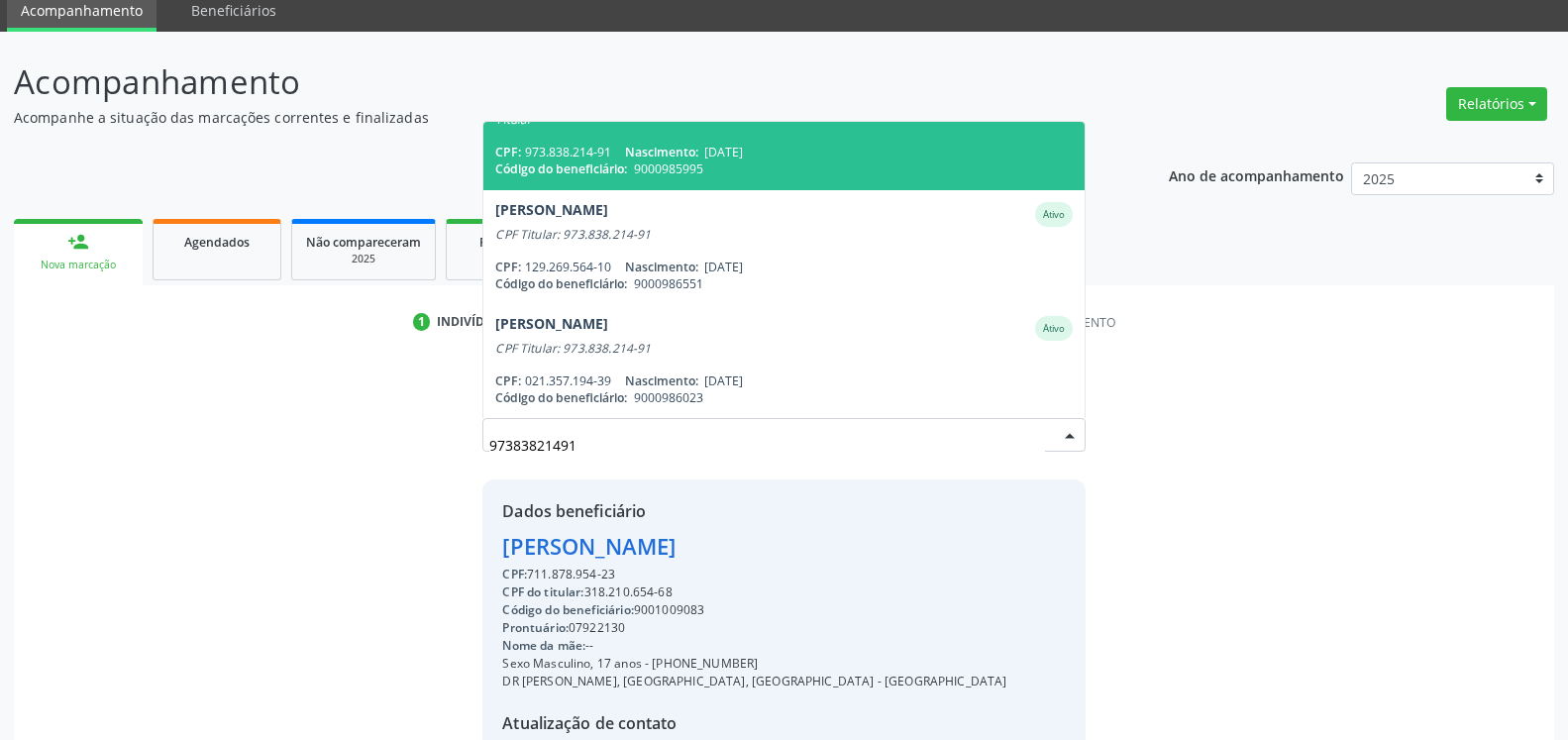
click at [698, 128] on div "Titular" at bounding box center [784, 120] width 577 height 16
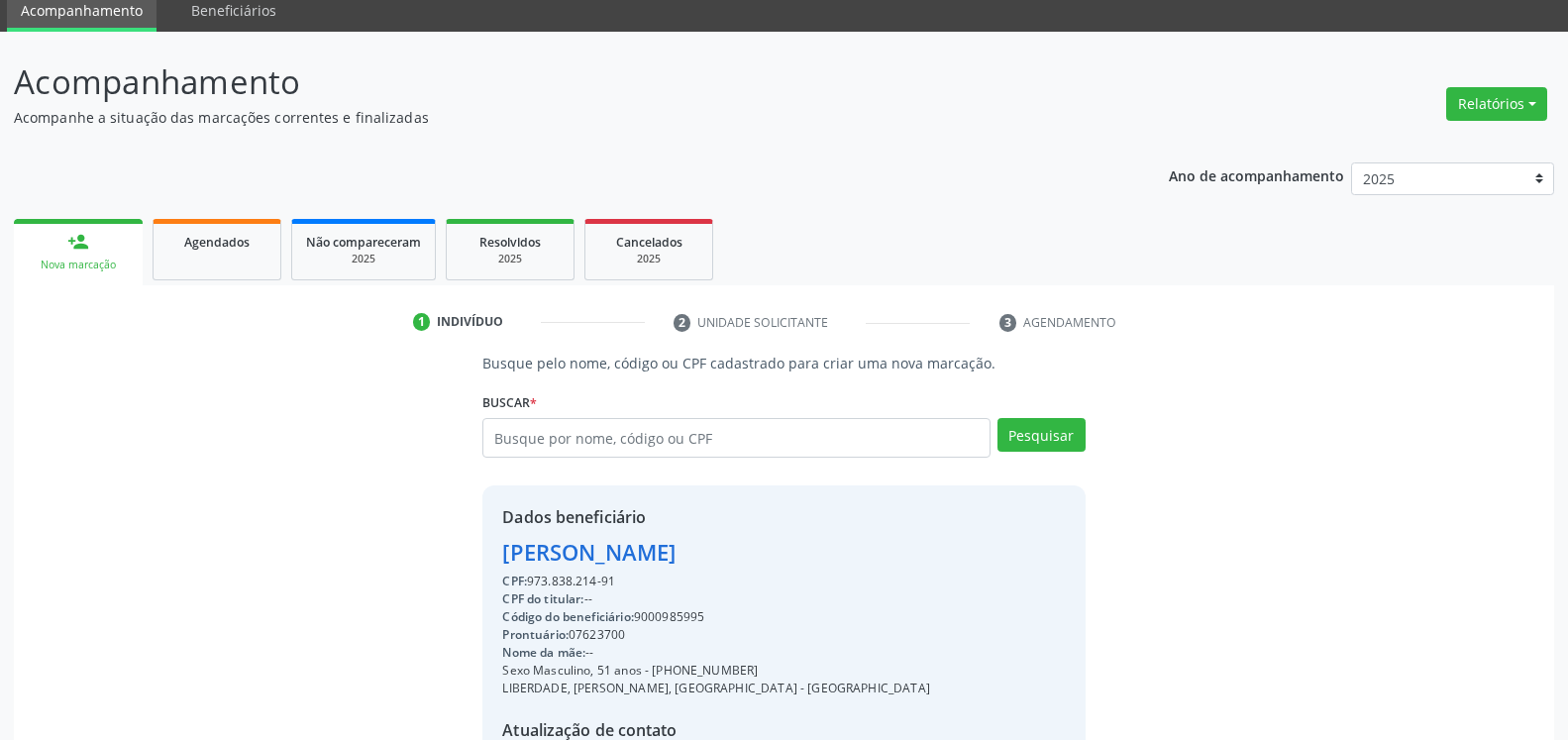
drag, startPoint x: 502, startPoint y: 562, endPoint x: 765, endPoint y: 566, distance: 263.0
click at [765, 566] on div "Dados beneficiário [PERSON_NAME] CPF: 973.838.214-91 CPF do titular: -- Código …" at bounding box center [784, 675] width 603 height 380
copy div "[PERSON_NAME]"
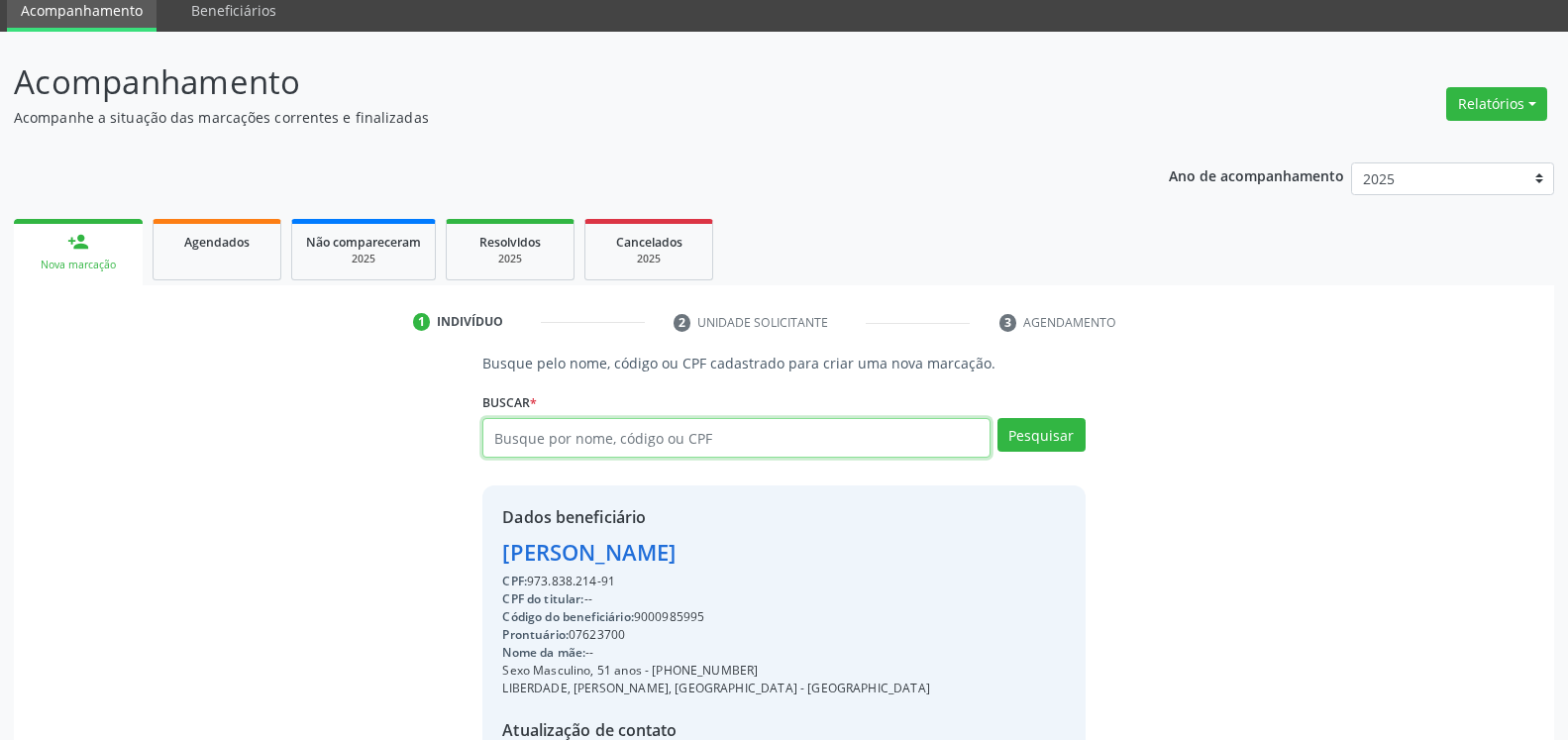
click at [668, 442] on input "text" at bounding box center [736, 438] width 507 height 40
type input "47290528468"
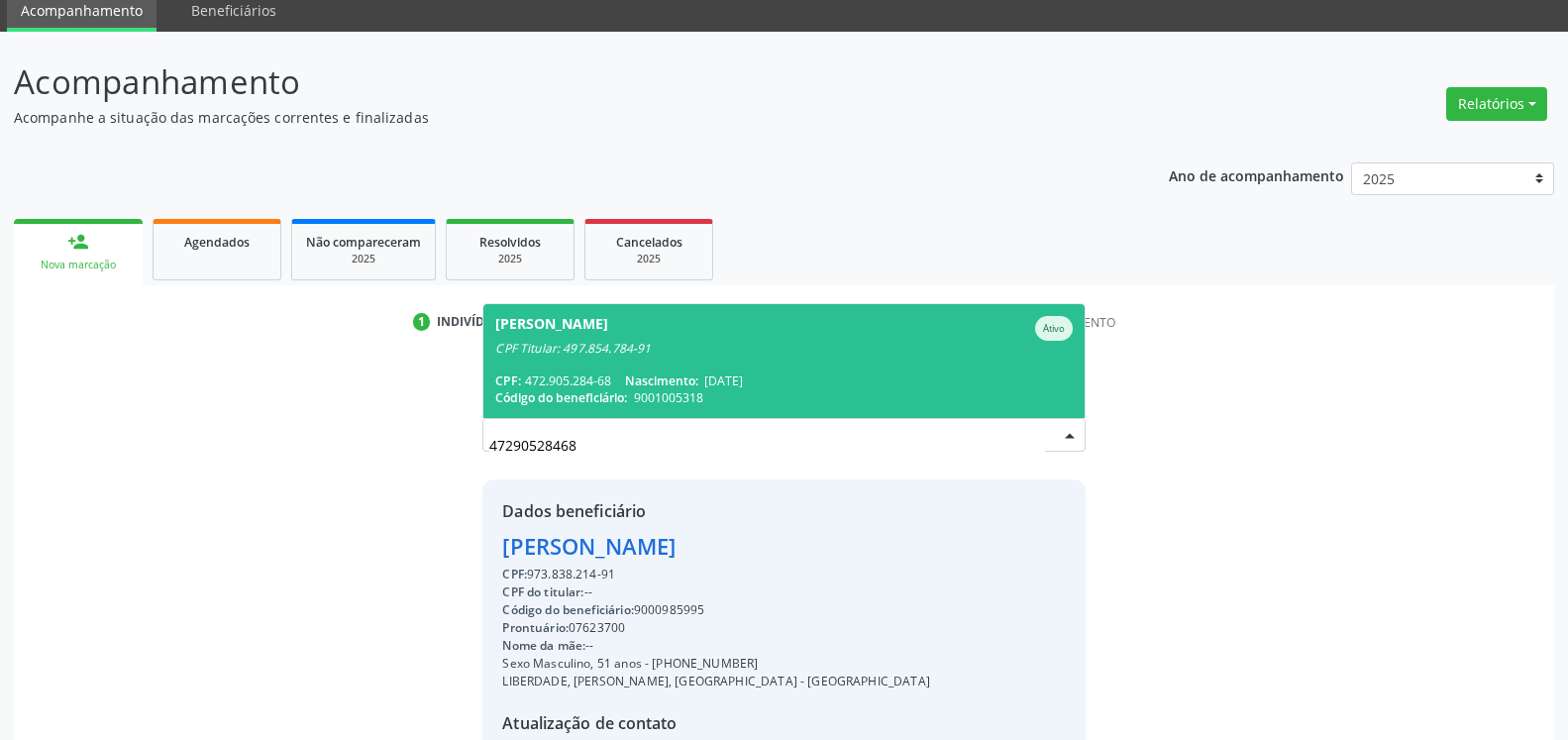
click at [629, 349] on div "CPF Titular: 497.854.784-91" at bounding box center [784, 349] width 577 height 16
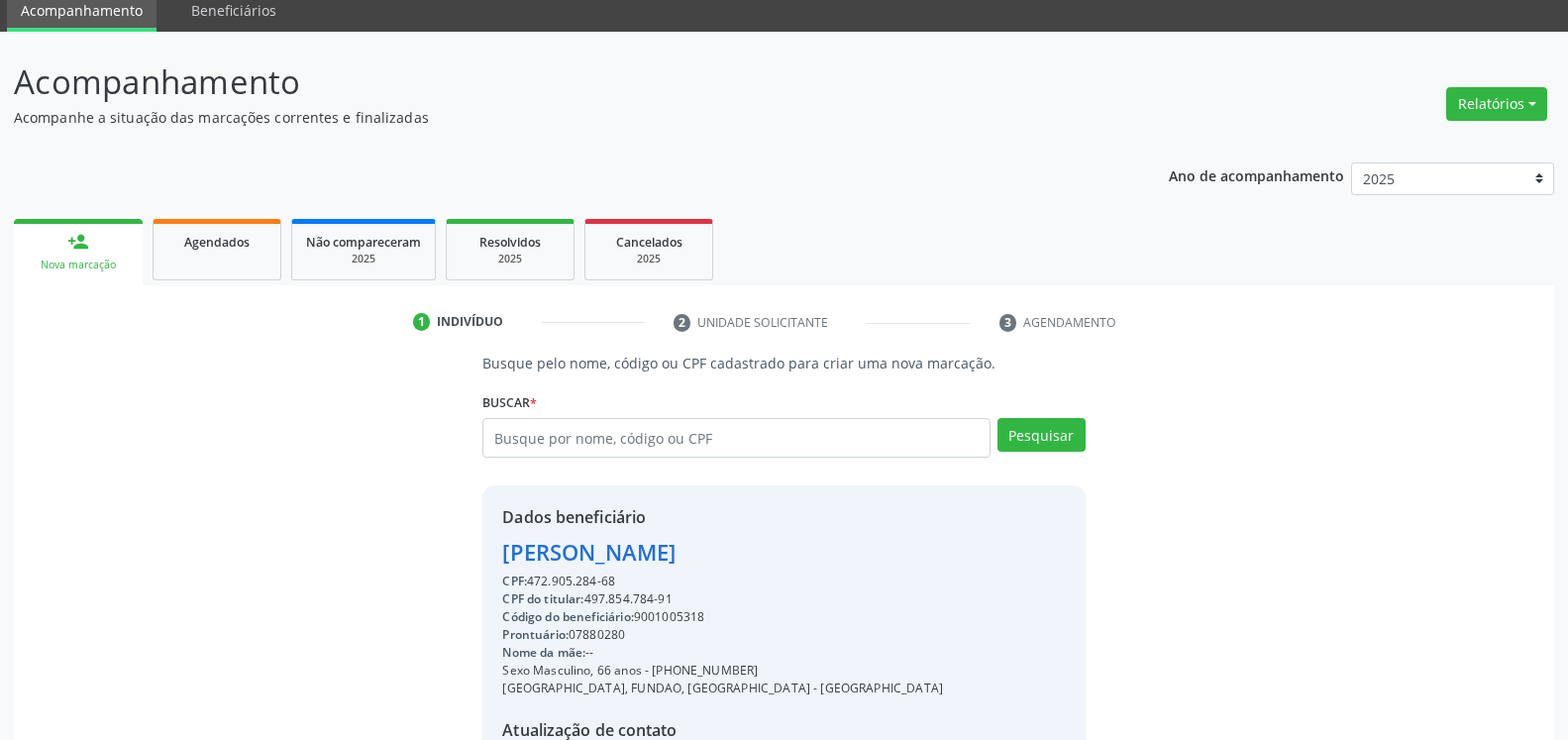
drag, startPoint x: 508, startPoint y: 562, endPoint x: 729, endPoint y: 561, distance: 221.0
click at [729, 561] on div "[PERSON_NAME]" at bounding box center [723, 552] width 441 height 33
copy div "[PERSON_NAME]"
